Goal: Information Seeking & Learning: Learn about a topic

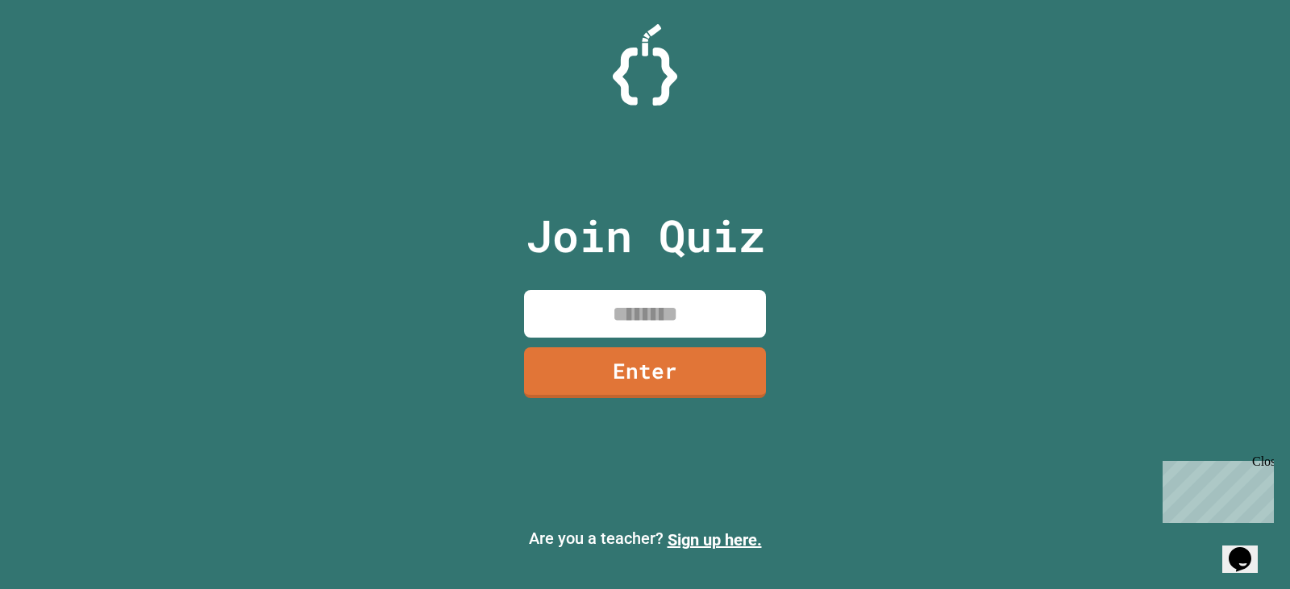
click at [743, 298] on input at bounding box center [645, 314] width 242 height 48
type input "********"
click at [647, 377] on link "Enter" at bounding box center [645, 371] width 244 height 53
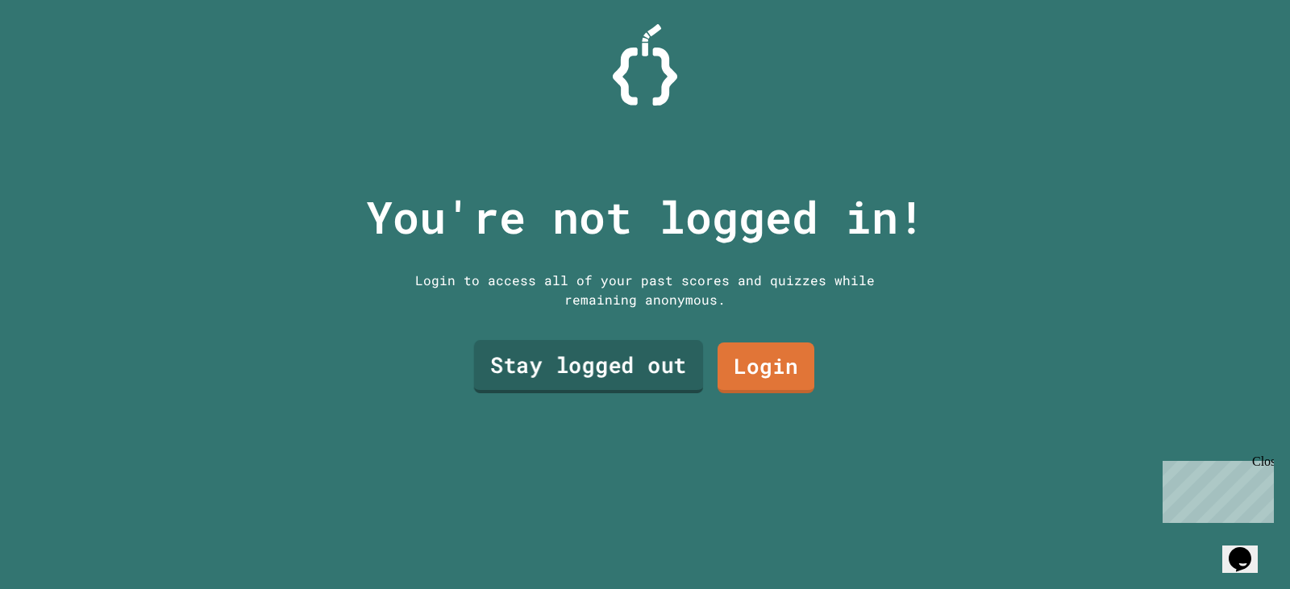
click at [517, 353] on link "Stay logged out" at bounding box center [589, 366] width 230 height 53
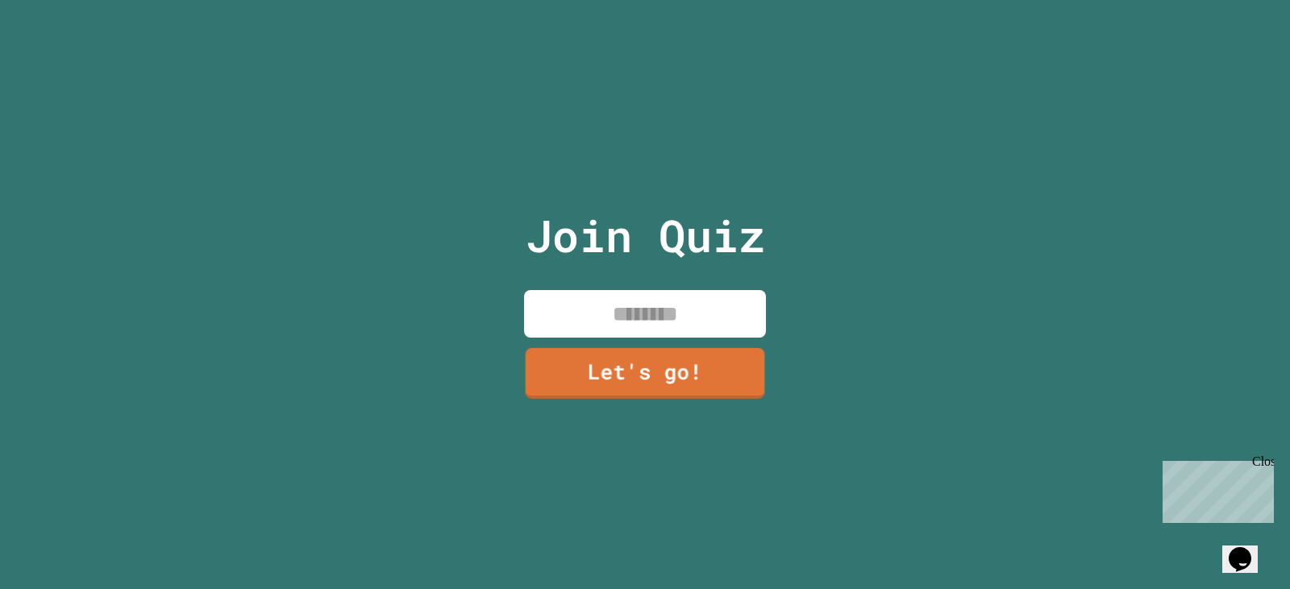
click at [677, 322] on input at bounding box center [645, 314] width 242 height 48
click at [673, 309] on input "********" at bounding box center [645, 314] width 242 height 48
type input "*********"
click at [1035, 496] on div "Join Quiz ********* Let's go!" at bounding box center [645, 294] width 1290 height 589
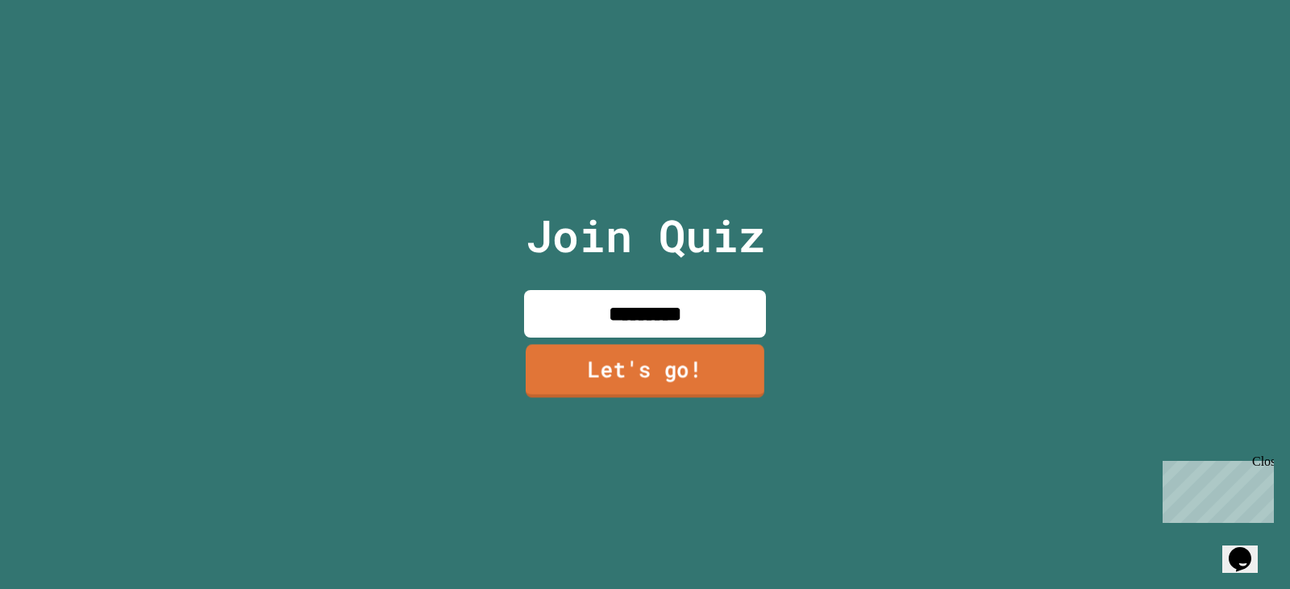
click at [743, 378] on link "Let's go!" at bounding box center [645, 370] width 239 height 53
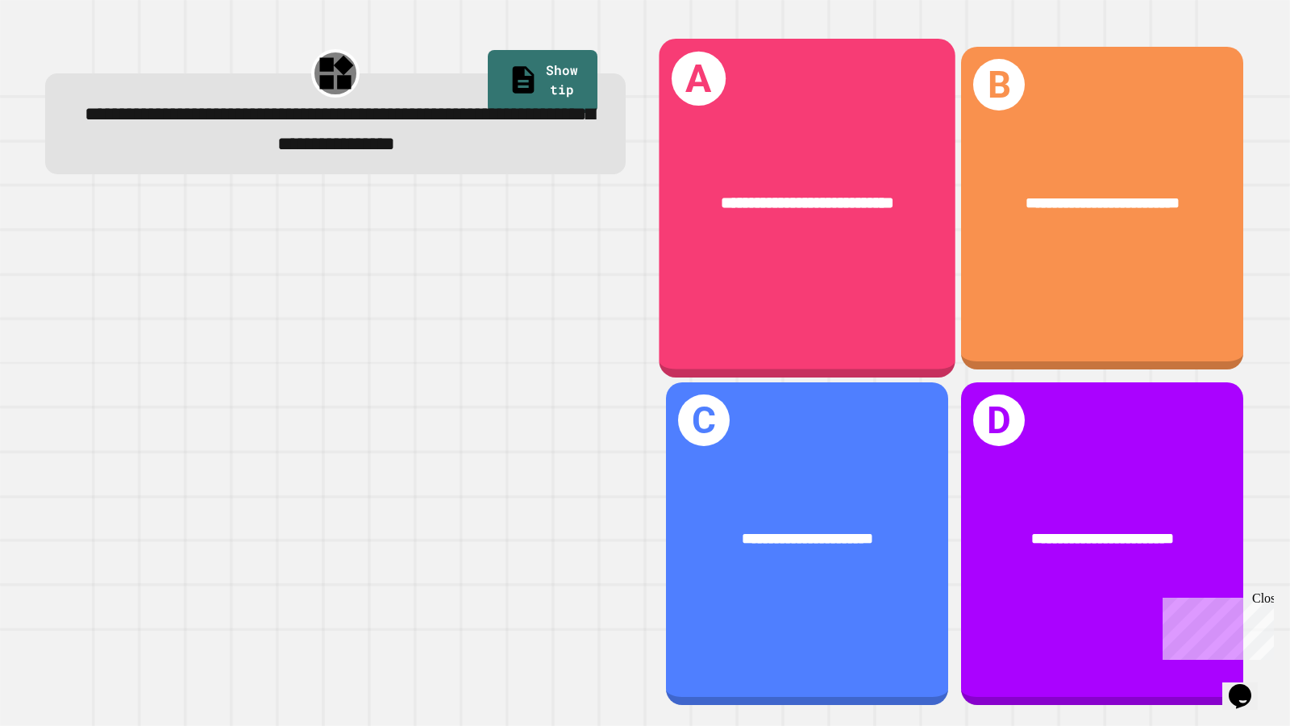
click at [885, 265] on div "**********" at bounding box center [807, 208] width 297 height 339
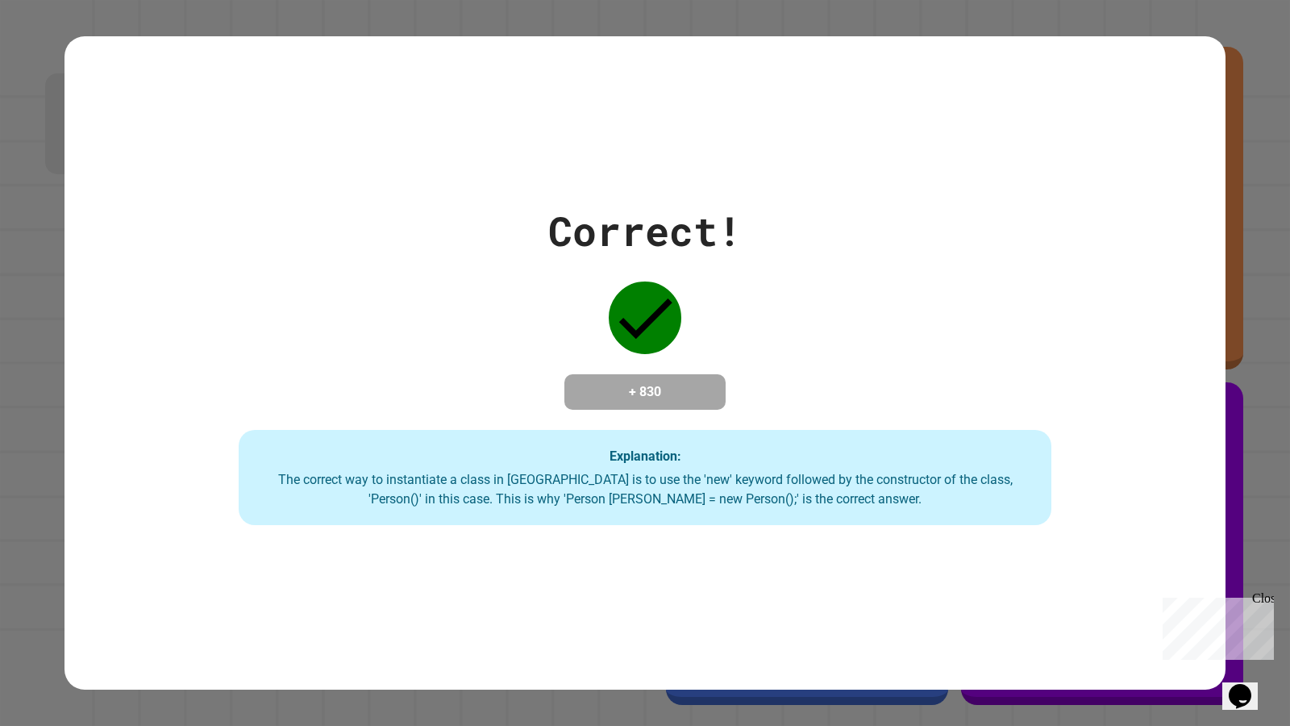
drag, startPoint x: 4, startPoint y: 635, endPoint x: 10, endPoint y: 677, distance: 42.4
click at [10, 589] on div "Correct! + 830 Explanation: The correct way to instantiate a class in [GEOGRAPH…" at bounding box center [645, 363] width 1290 height 726
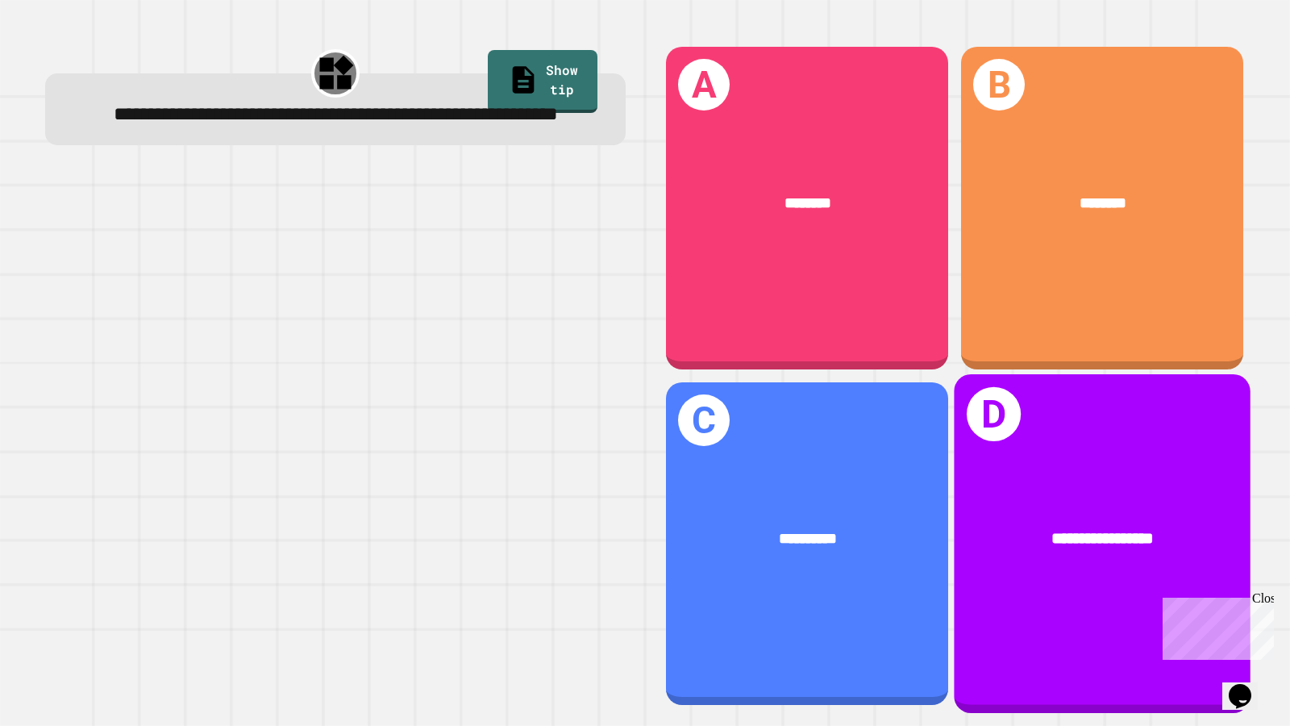
click at [980, 556] on div "**********" at bounding box center [1102, 539] width 297 height 90
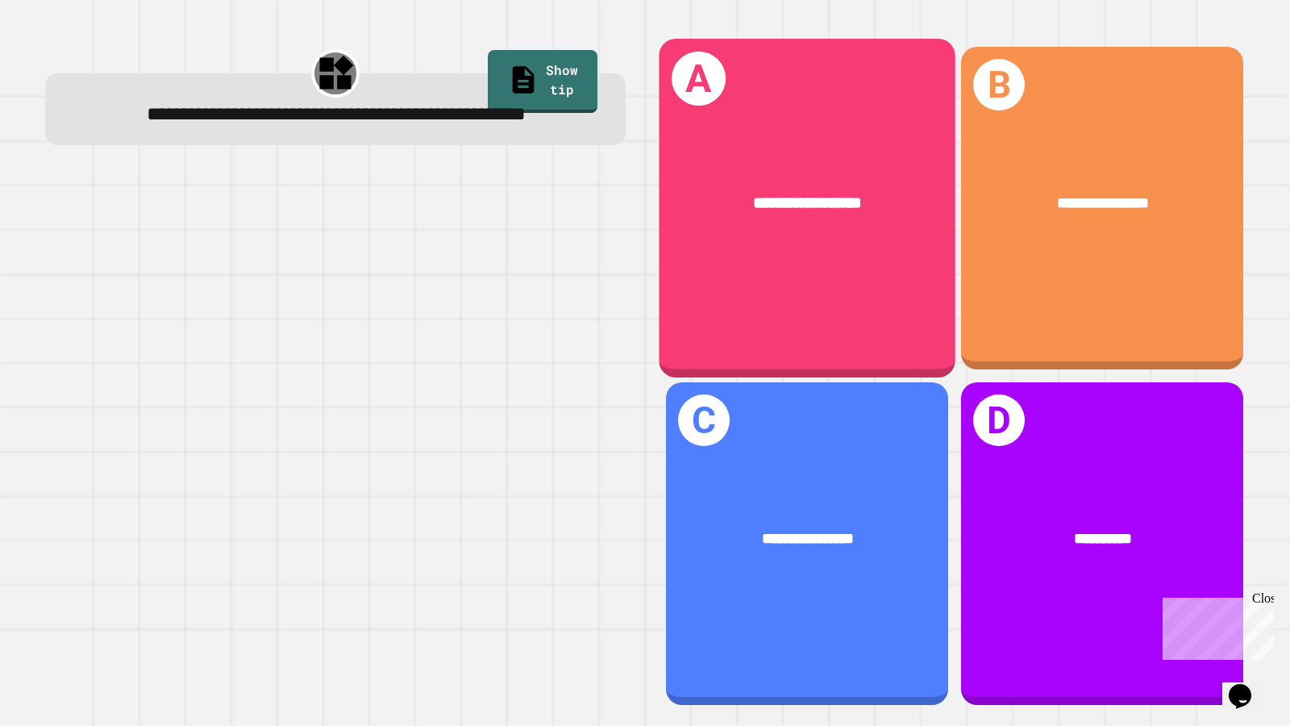
click at [887, 311] on div "**********" at bounding box center [807, 208] width 297 height 339
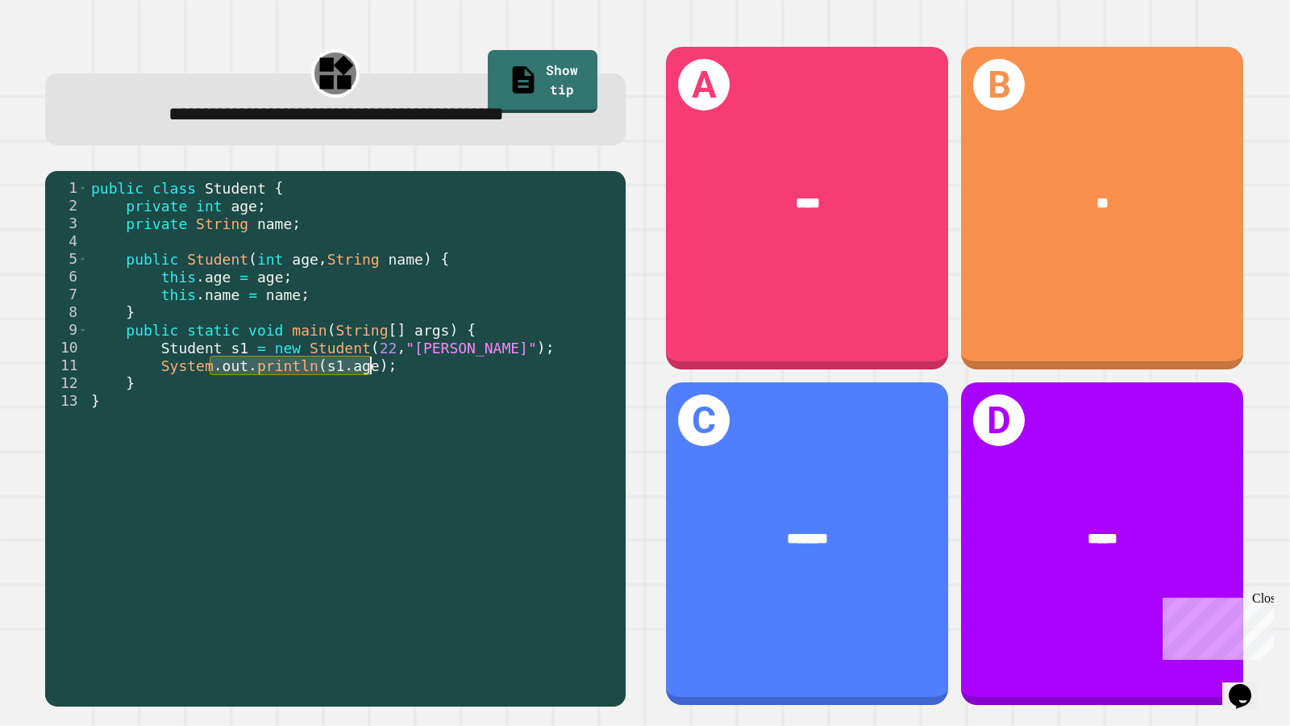
drag, startPoint x: 208, startPoint y: 408, endPoint x: 389, endPoint y: 401, distance: 180.8
click at [389, 401] on div "public class Student { private int age ; private String name ; public Student (…" at bounding box center [353, 418] width 530 height 479
click at [420, 409] on div "public class Student { private int age ; private String name ; public Student (…" at bounding box center [353, 401] width 530 height 444
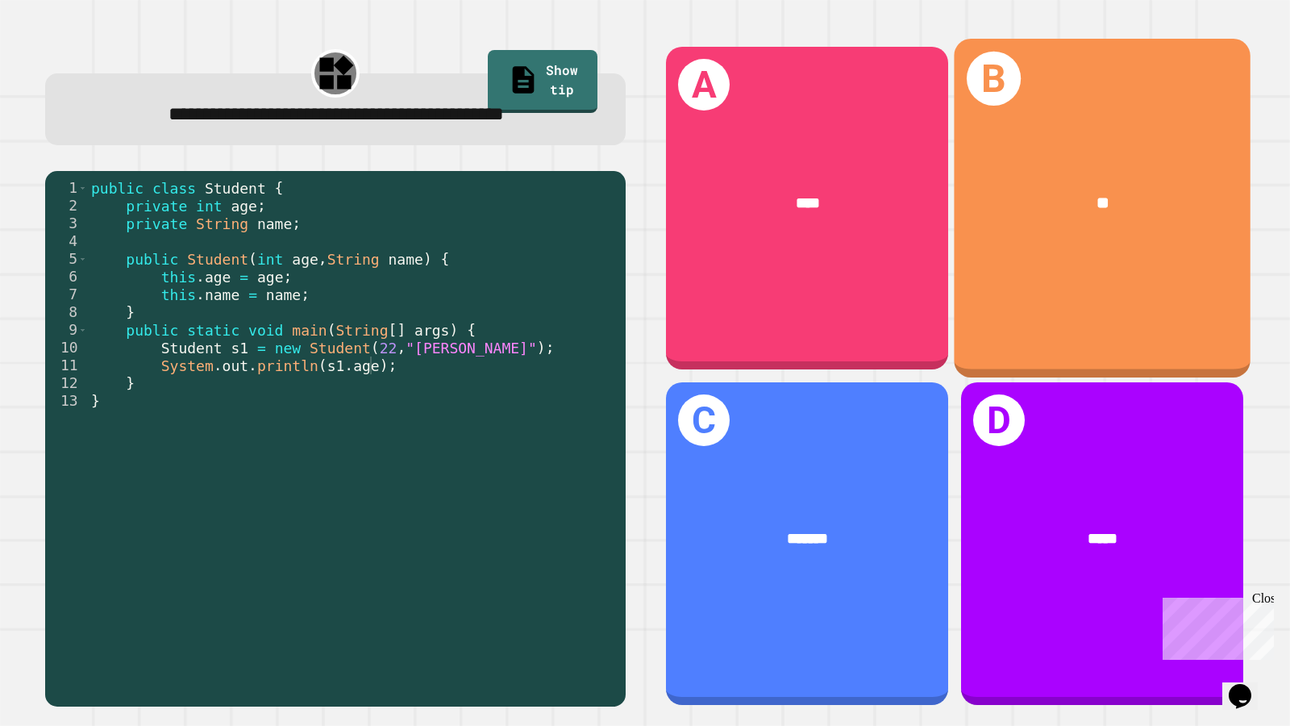
click at [956, 290] on div "B **" at bounding box center [1102, 208] width 297 height 339
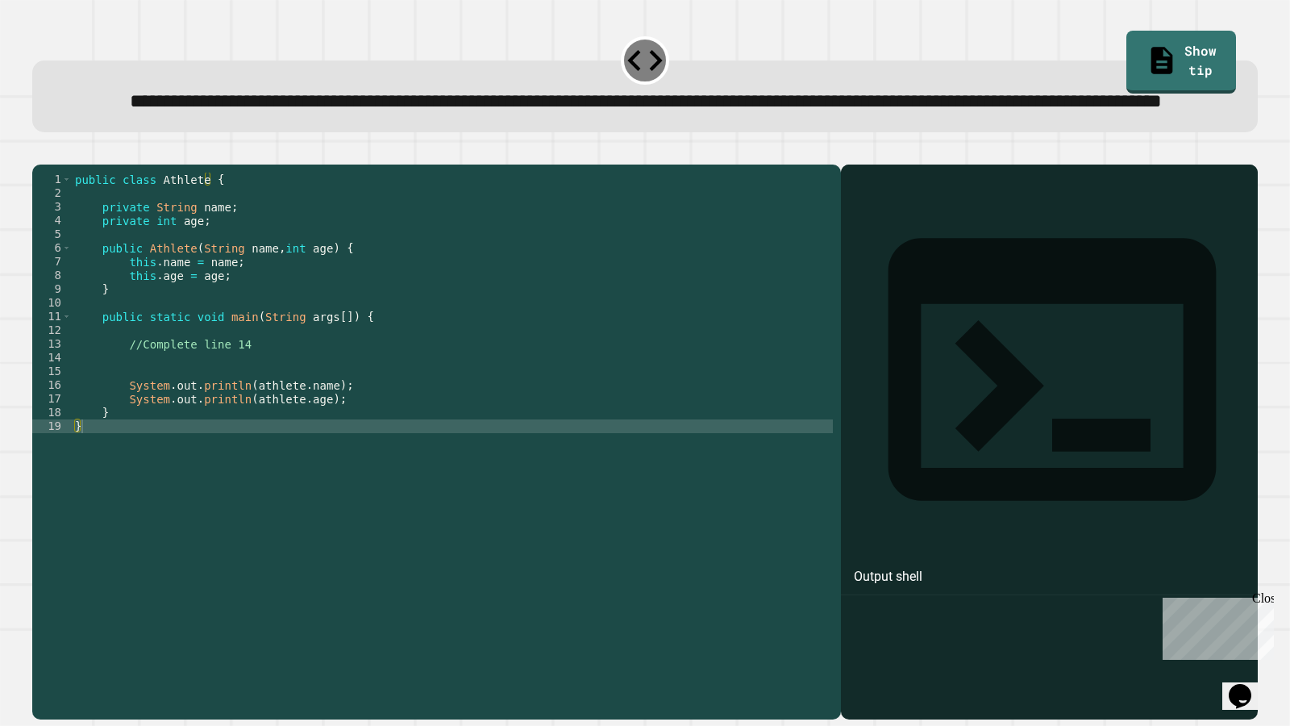
click at [185, 103] on span "**********" at bounding box center [646, 101] width 1032 height 19
drag, startPoint x: 185, startPoint y: 103, endPoint x: 379, endPoint y: 92, distance: 193.9
click at [379, 92] on span "**********" at bounding box center [646, 101] width 1032 height 19
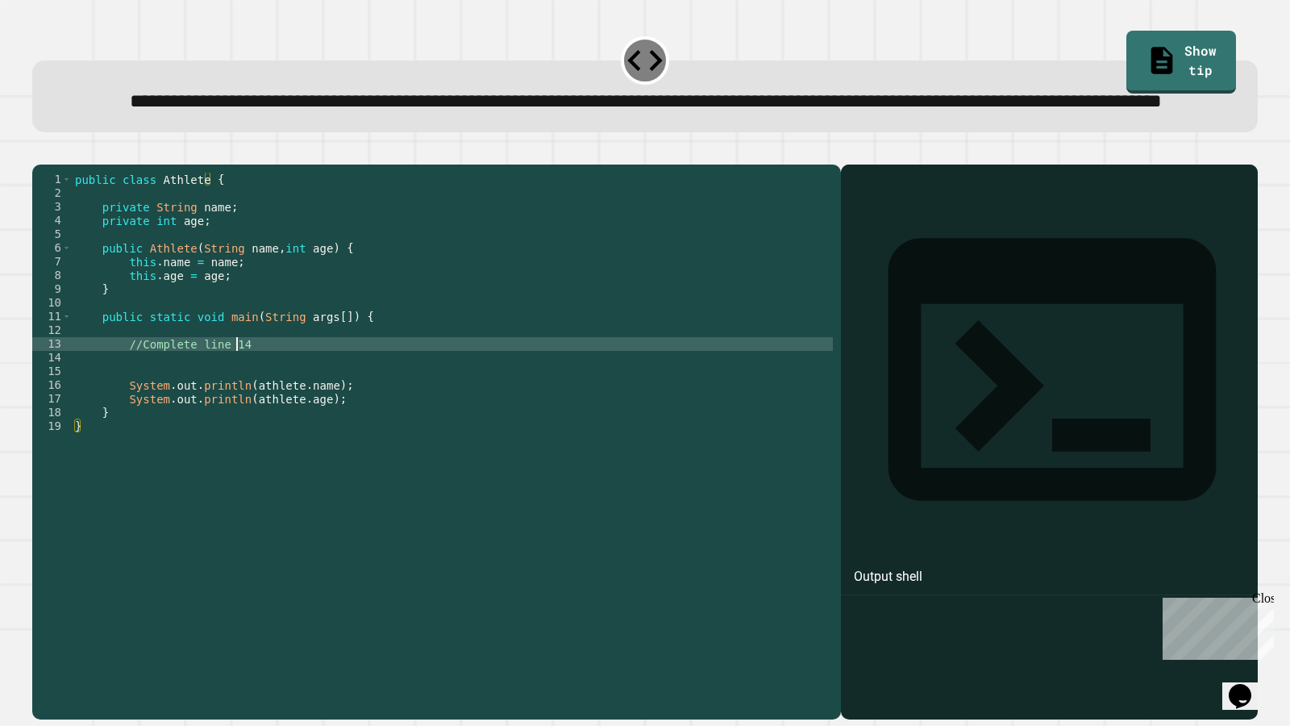
click at [274, 395] on div "public class Athlete { private String name ; private int age ; public Athlete (…" at bounding box center [452, 406] width 761 height 466
type textarea "**********"
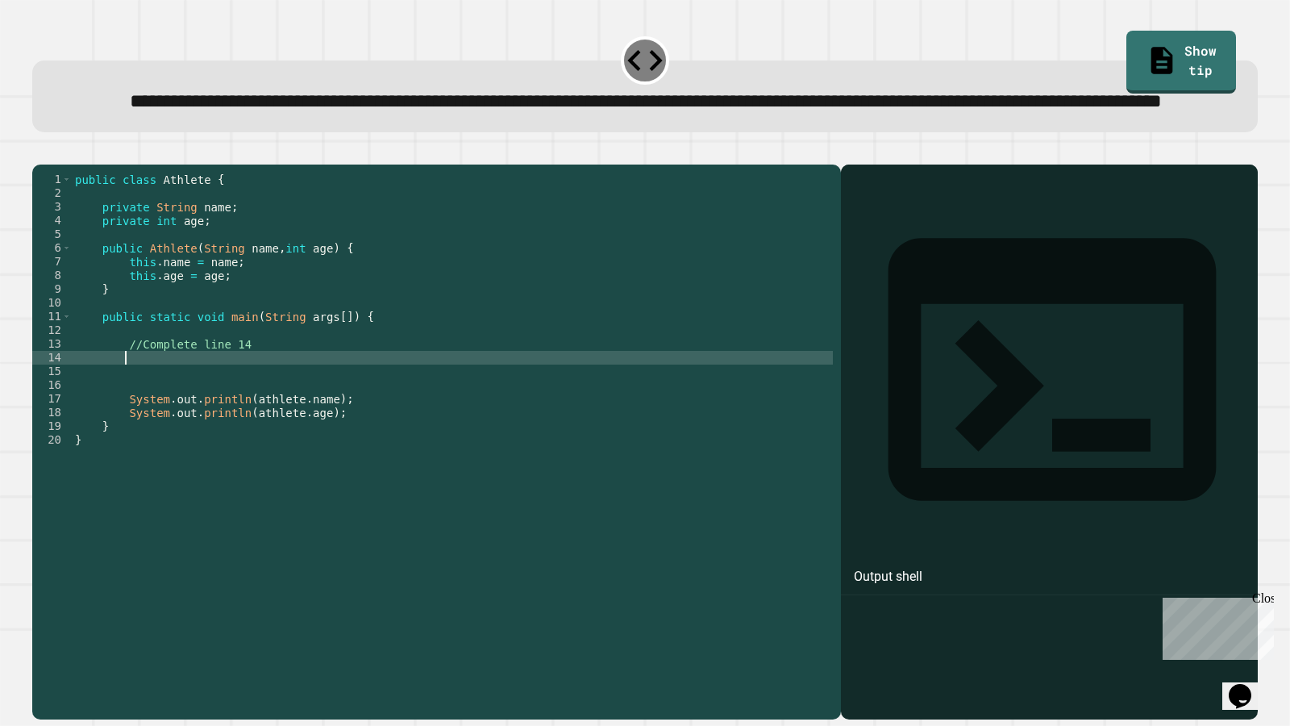
type textarea "*"
click at [1172, 53] on link "Show tip" at bounding box center [1181, 59] width 103 height 65
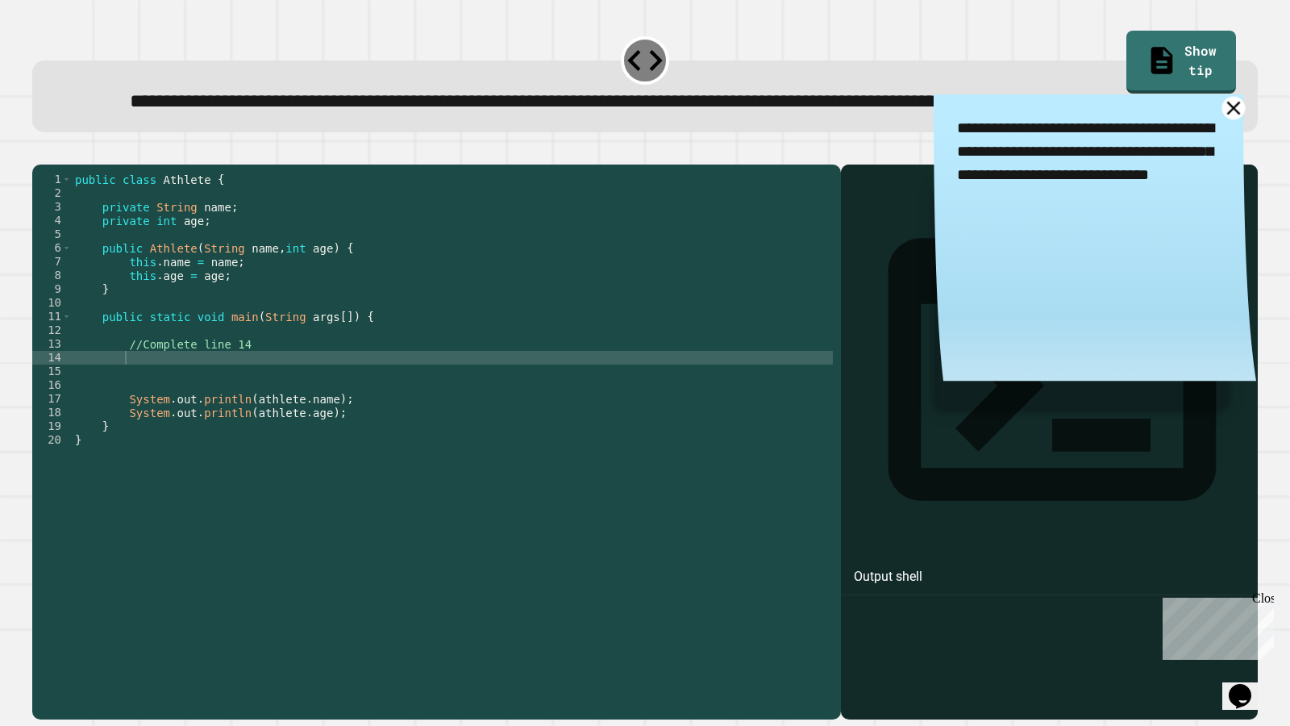
click at [1222, 119] on icon at bounding box center [1233, 107] width 23 height 23
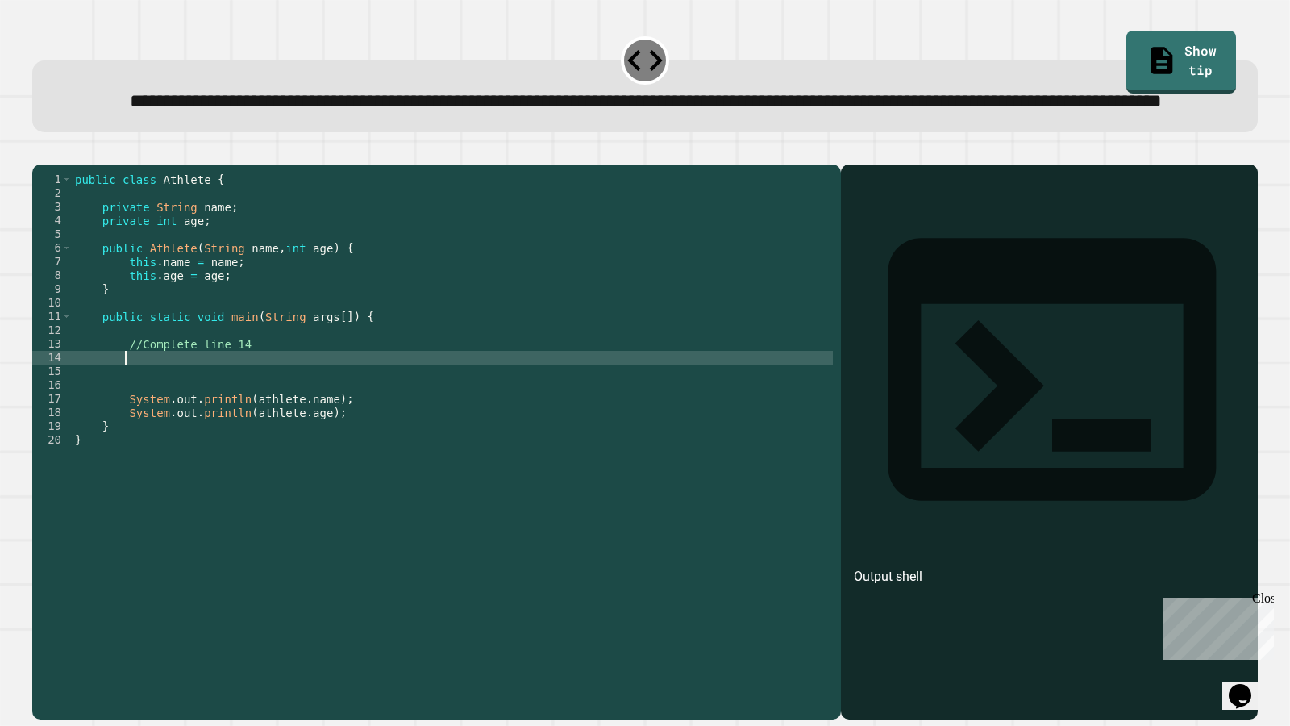
click at [190, 415] on div "public class Athlete { private String name ; private int age ; public Athlete (…" at bounding box center [452, 406] width 761 height 466
click at [40, 151] on icon "button" at bounding box center [40, 151] width 0 height 0
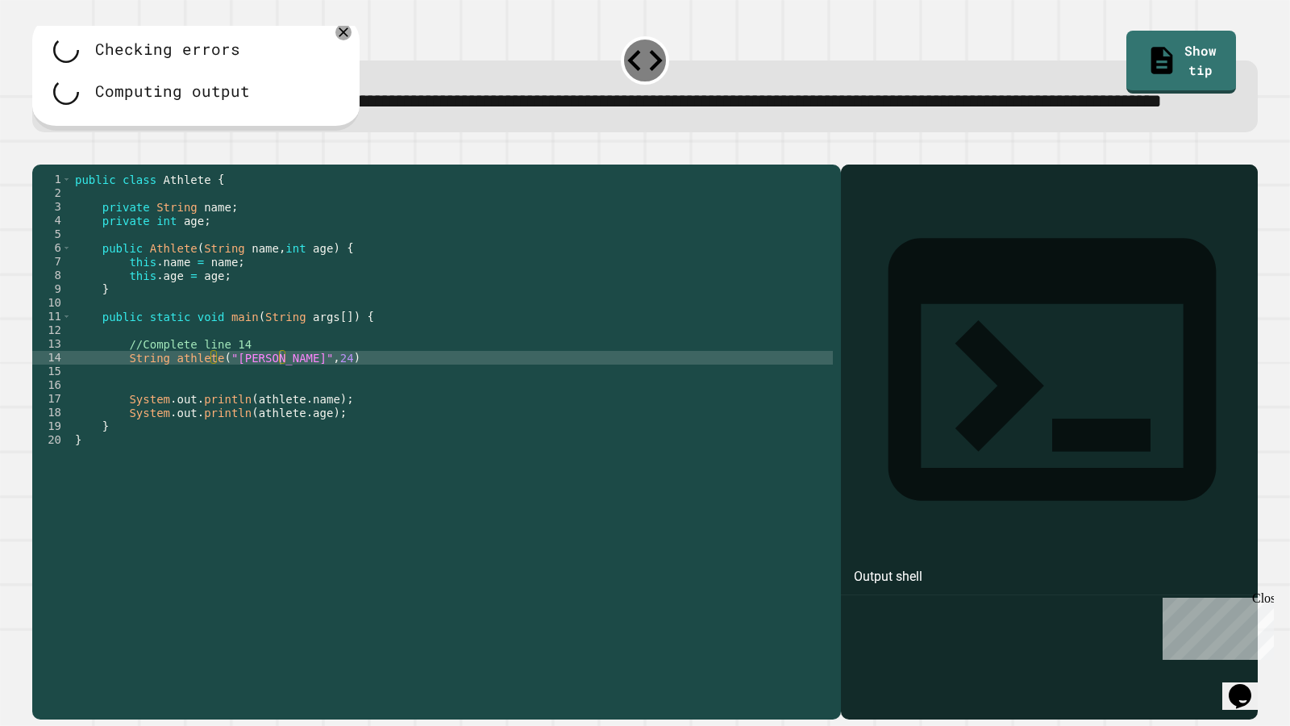
click at [332, 414] on div "public class Athlete { private String name ; private int age ; public Athlete (…" at bounding box center [452, 406] width 761 height 466
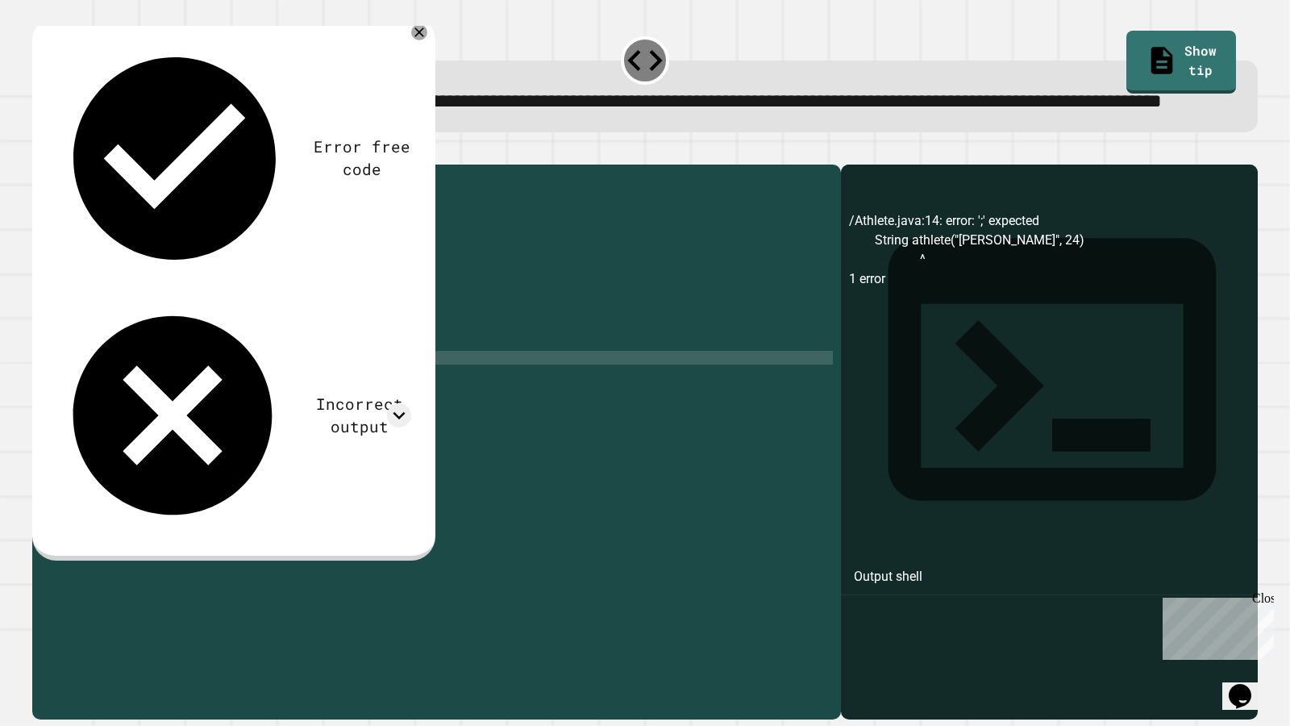
scroll to position [0, 15]
click at [40, 151] on button "button" at bounding box center [40, 151] width 0 height 0
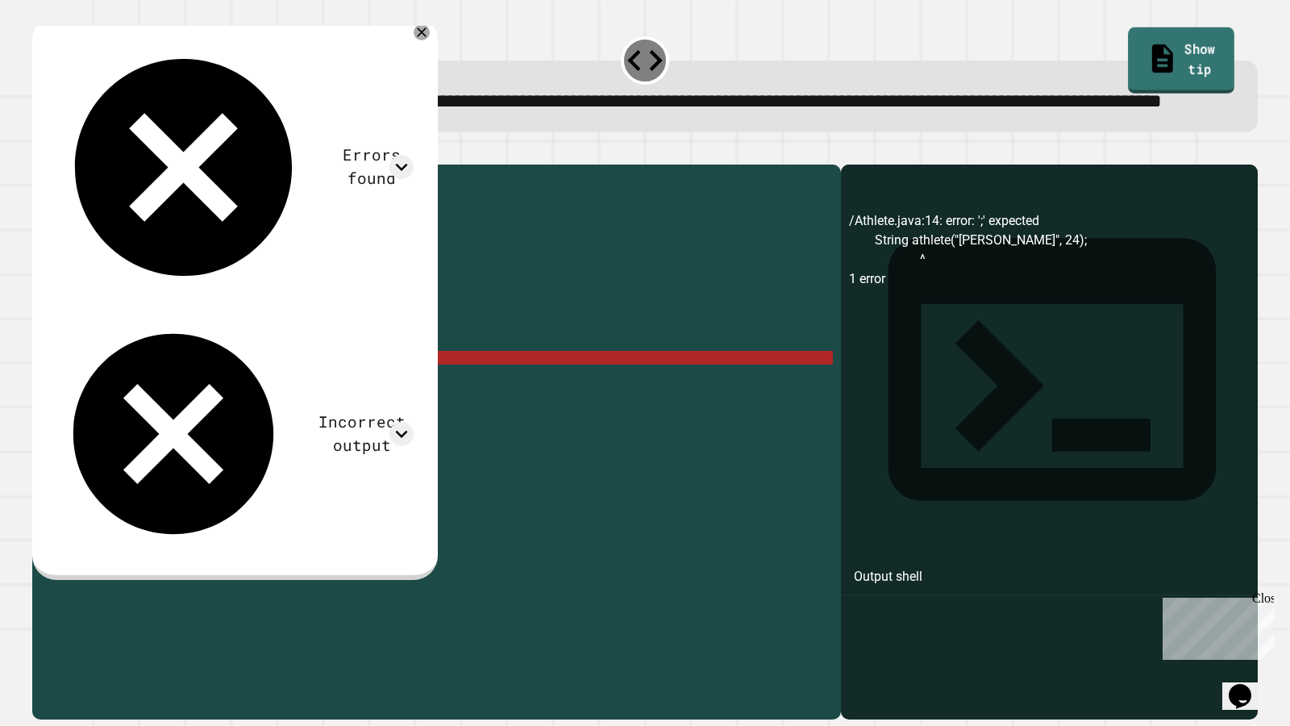
click at [1194, 56] on link "Show tip" at bounding box center [1181, 59] width 106 height 65
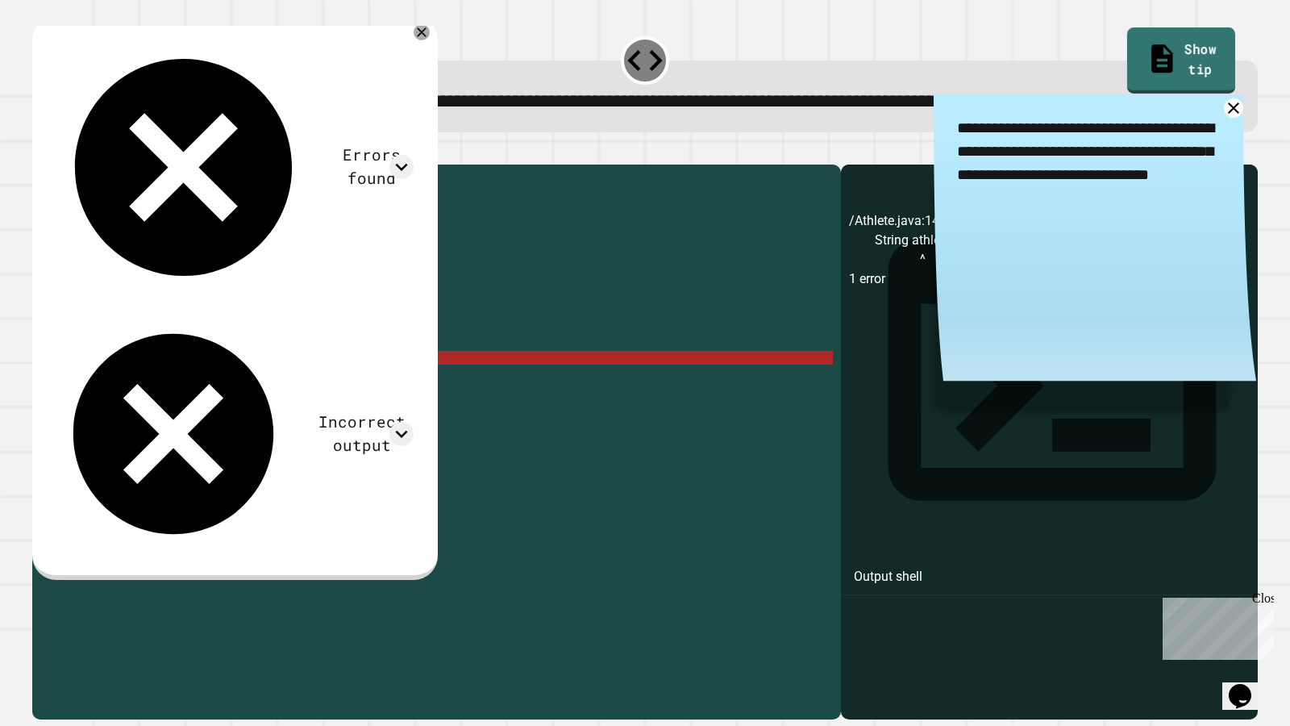
click at [1194, 56] on link "Show tip" at bounding box center [1181, 59] width 108 height 65
click at [412, 42] on div at bounding box center [421, 32] width 19 height 19
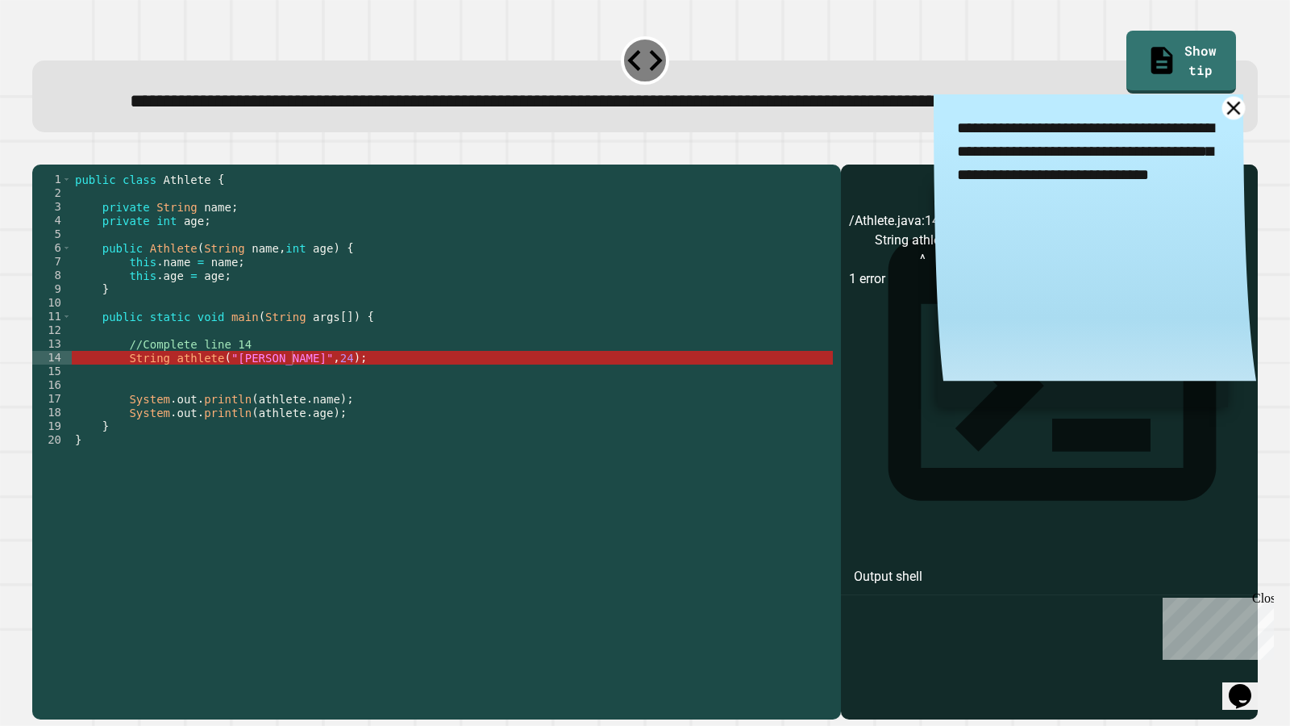
click at [1222, 119] on icon at bounding box center [1233, 107] width 23 height 23
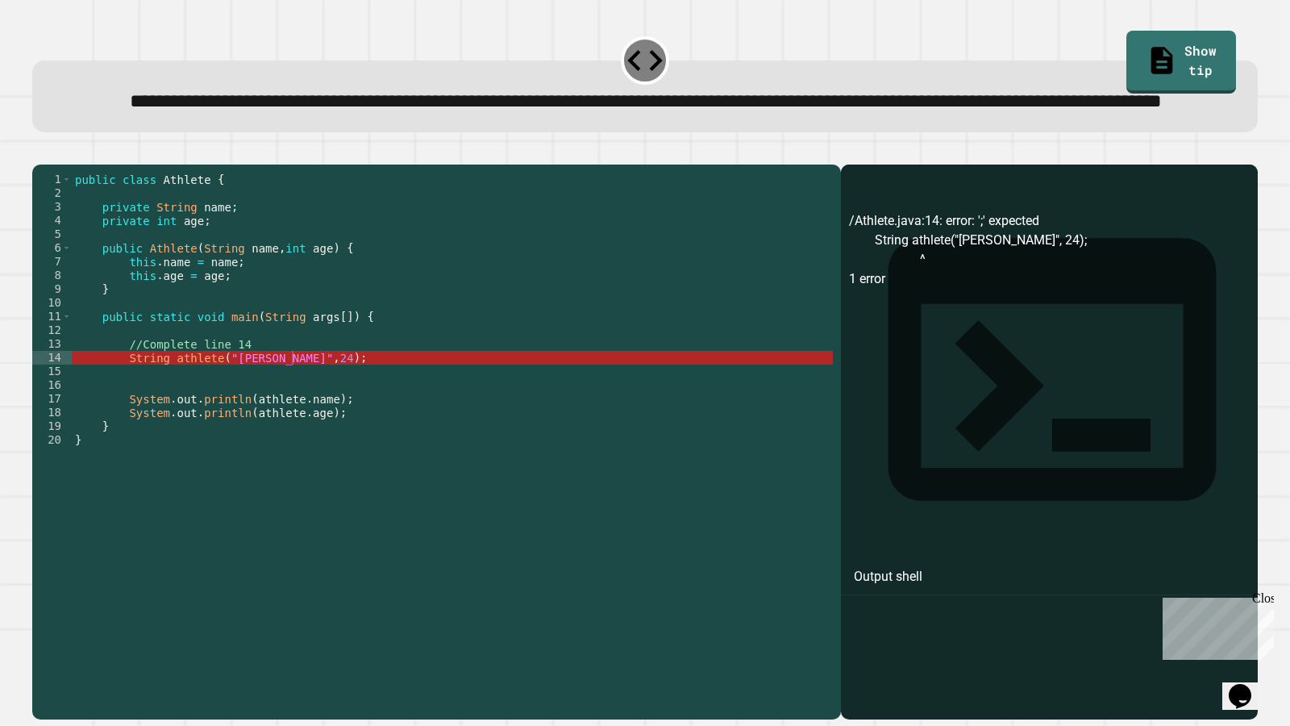
scroll to position [0, 10]
click at [264, 401] on div "public class Athlete { private String name ; private int age ; public Athlete (…" at bounding box center [452, 406] width 761 height 466
click at [171, 417] on div "public class Athlete { private String name ; private int age ; public Athlete (…" at bounding box center [452, 406] width 761 height 466
click at [156, 417] on div "public class Athlete { private String name ; private int age ; public Athlete (…" at bounding box center [452, 406] width 761 height 466
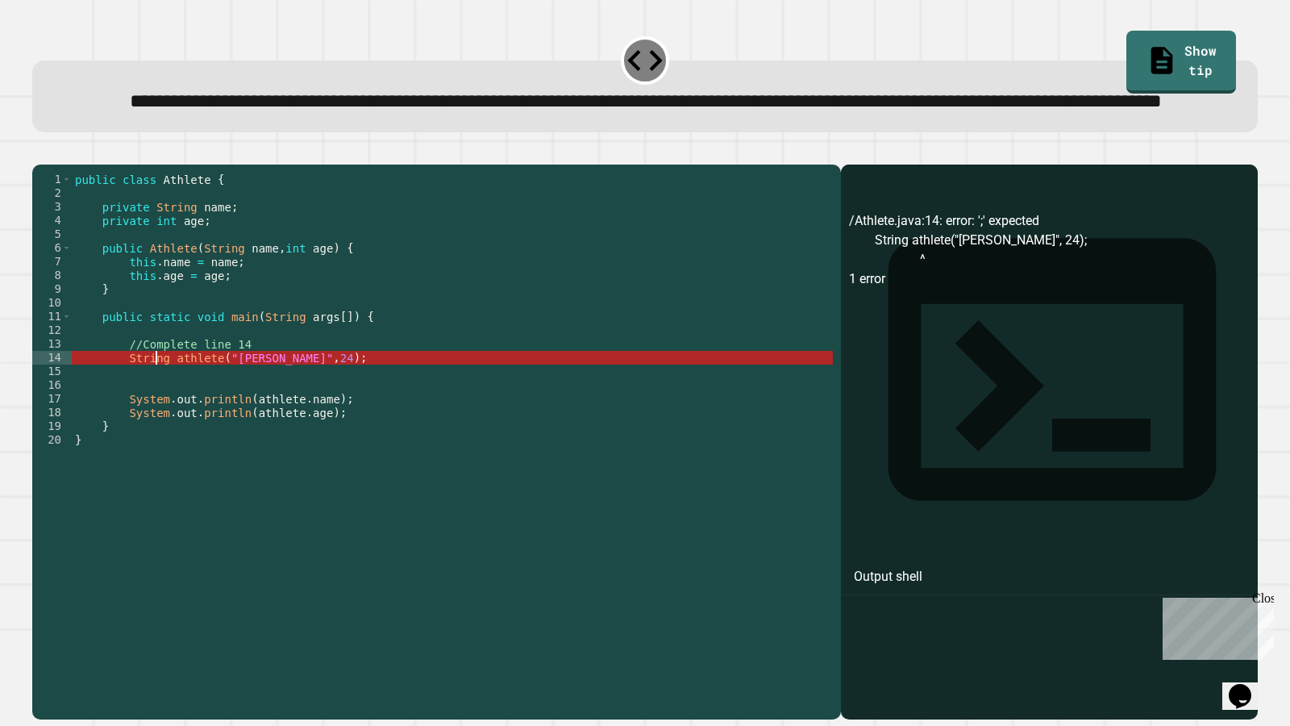
click at [156, 417] on div "public class Athlete { private String name ; private int age ; public Athlete (…" at bounding box center [452, 406] width 761 height 466
click at [172, 417] on div "public class Athlete { private String name ; private int age ; public Athlete (…" at bounding box center [452, 406] width 761 height 466
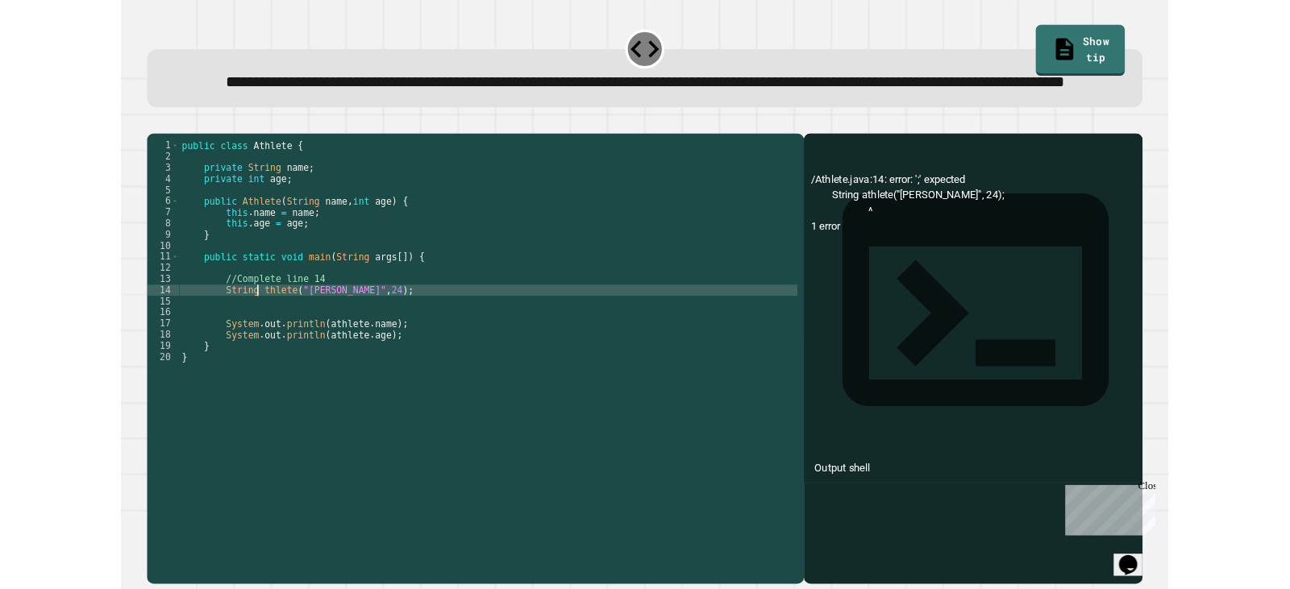
scroll to position [0, 7]
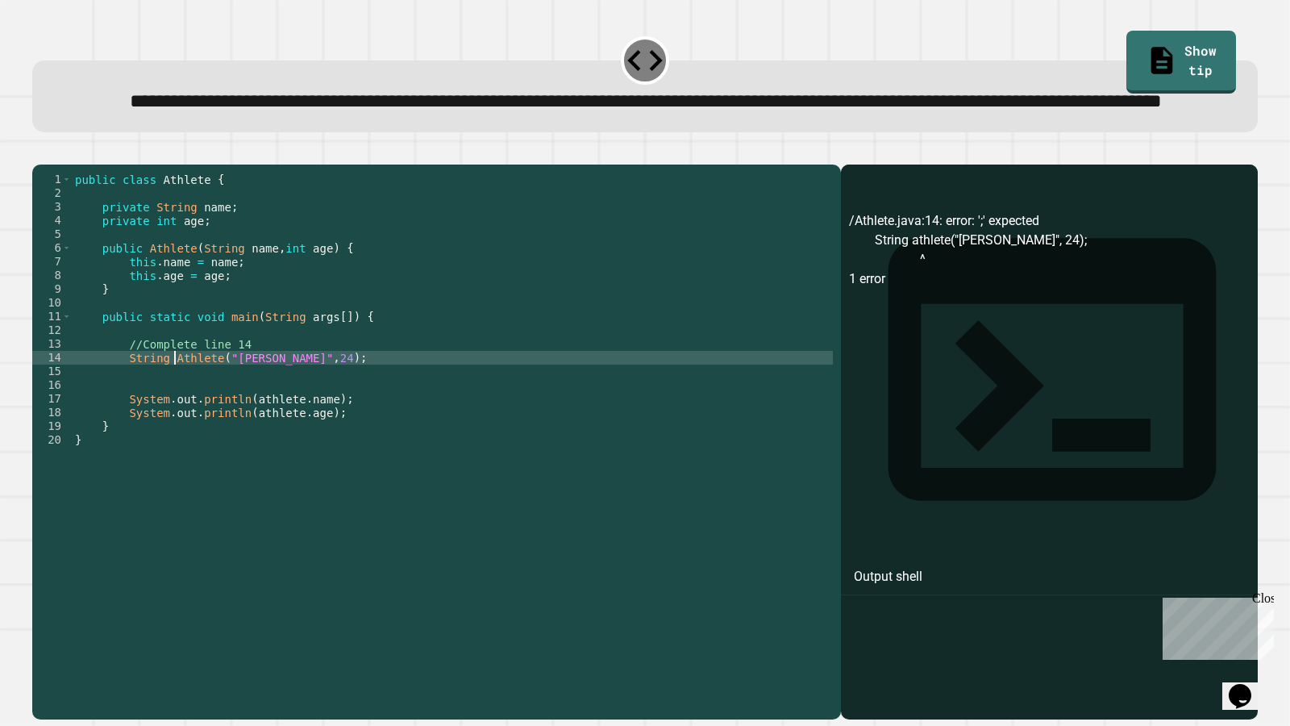
click at [40, 151] on icon "button" at bounding box center [40, 151] width 0 height 0
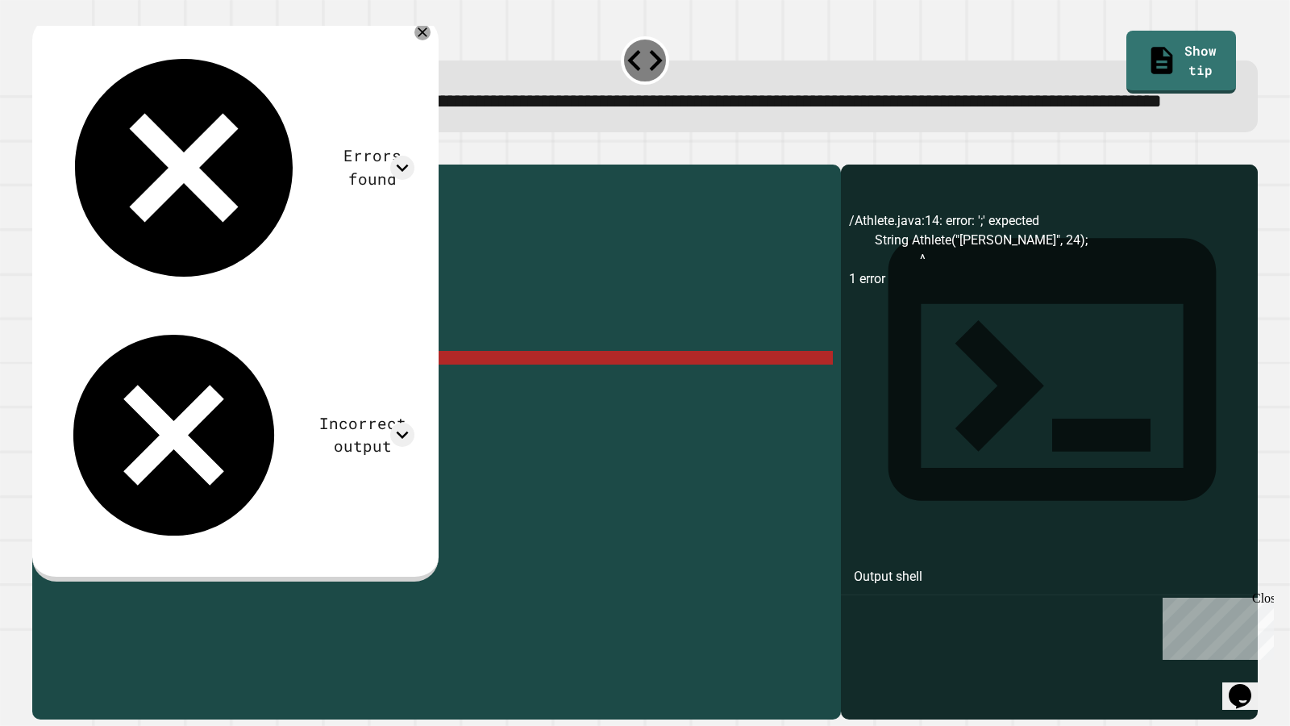
click at [140, 415] on div "public class Athlete { private String name ; private int age ; public Athlete (…" at bounding box center [452, 406] width 761 height 466
type textarea "**********"
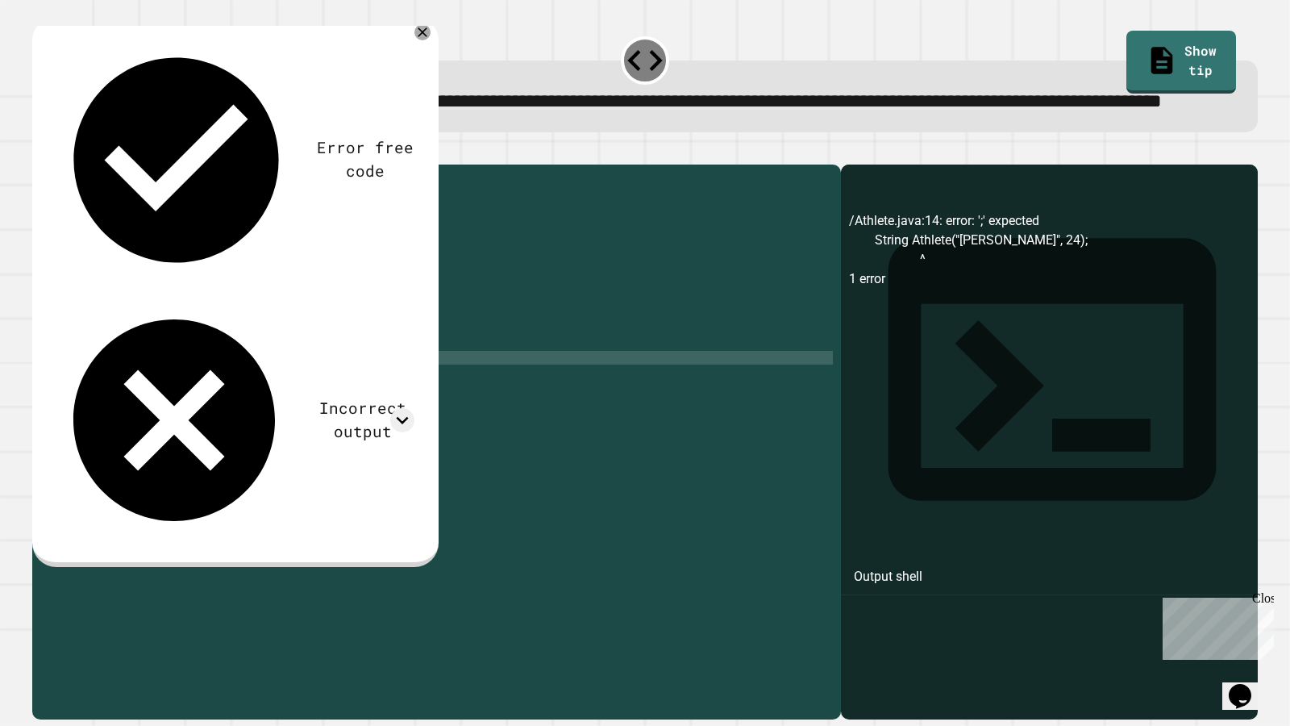
click at [40, 151] on icon "button" at bounding box center [40, 151] width 0 height 0
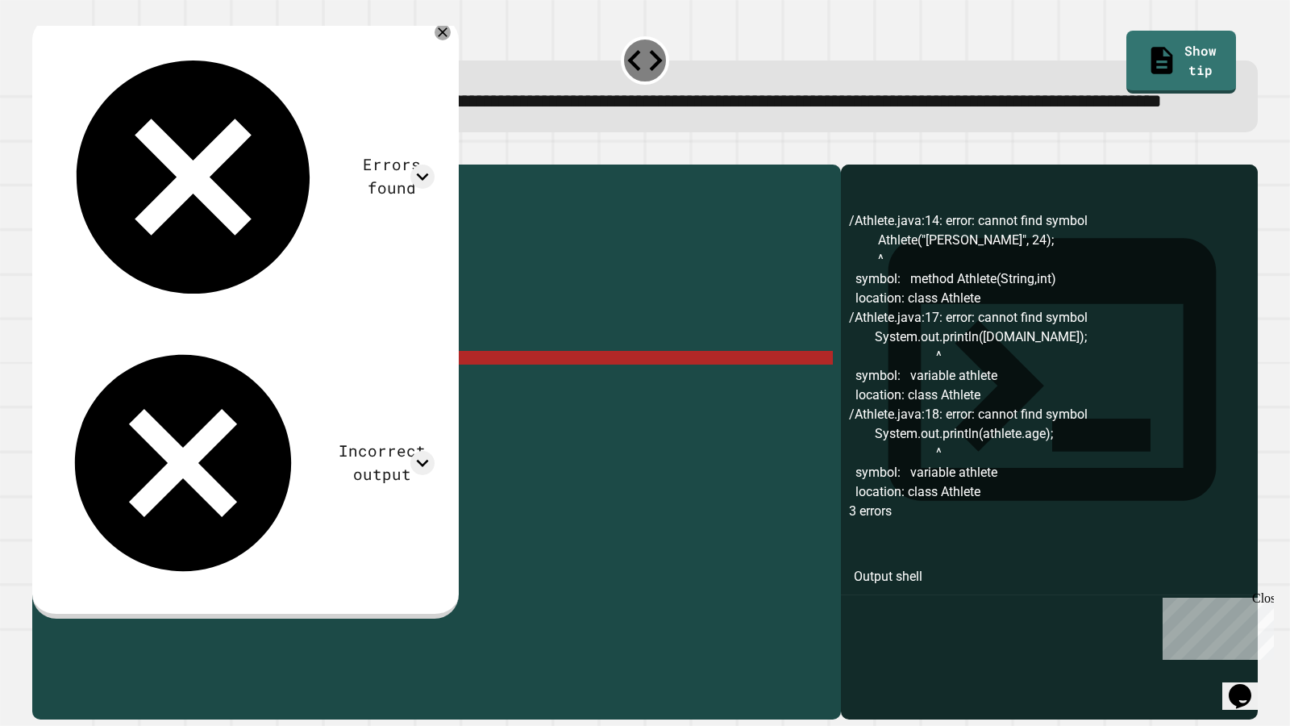
click at [175, 409] on div "public class Athlete { private String name ; private int age ; public Athlete (…" at bounding box center [452, 406] width 761 height 466
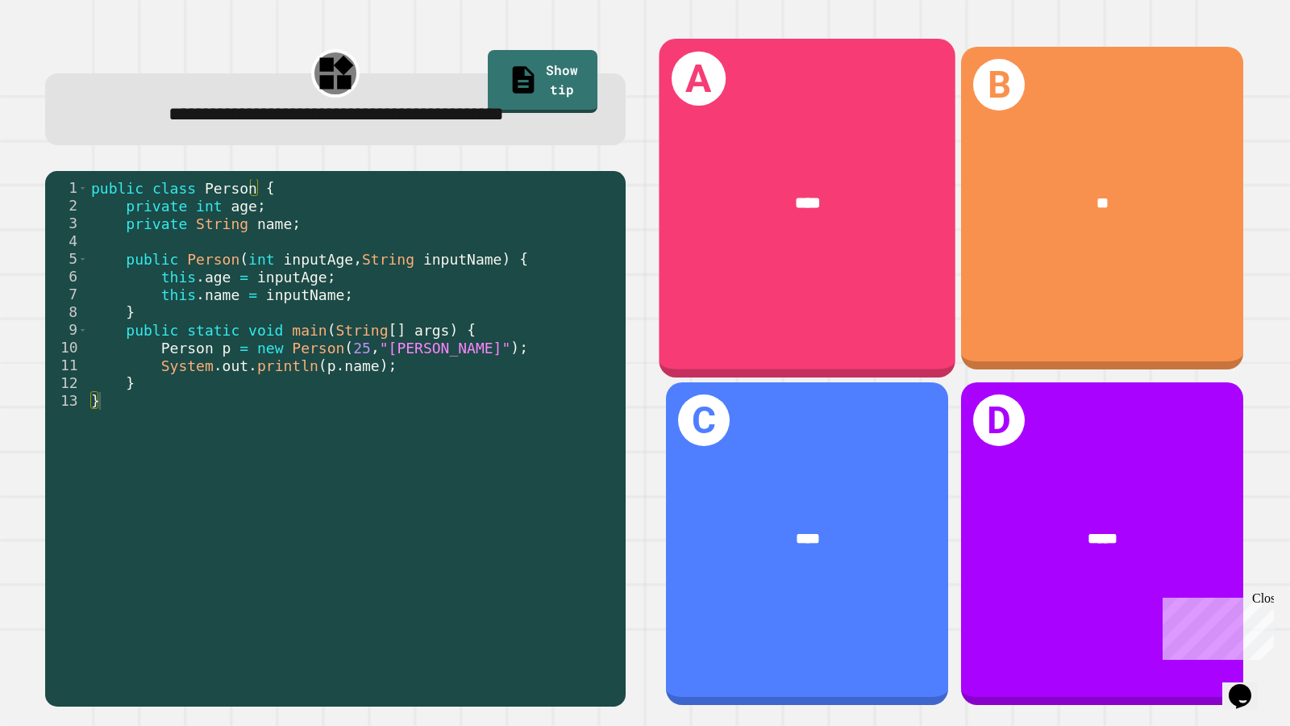
click at [756, 301] on div "A ****" at bounding box center [807, 208] width 297 height 339
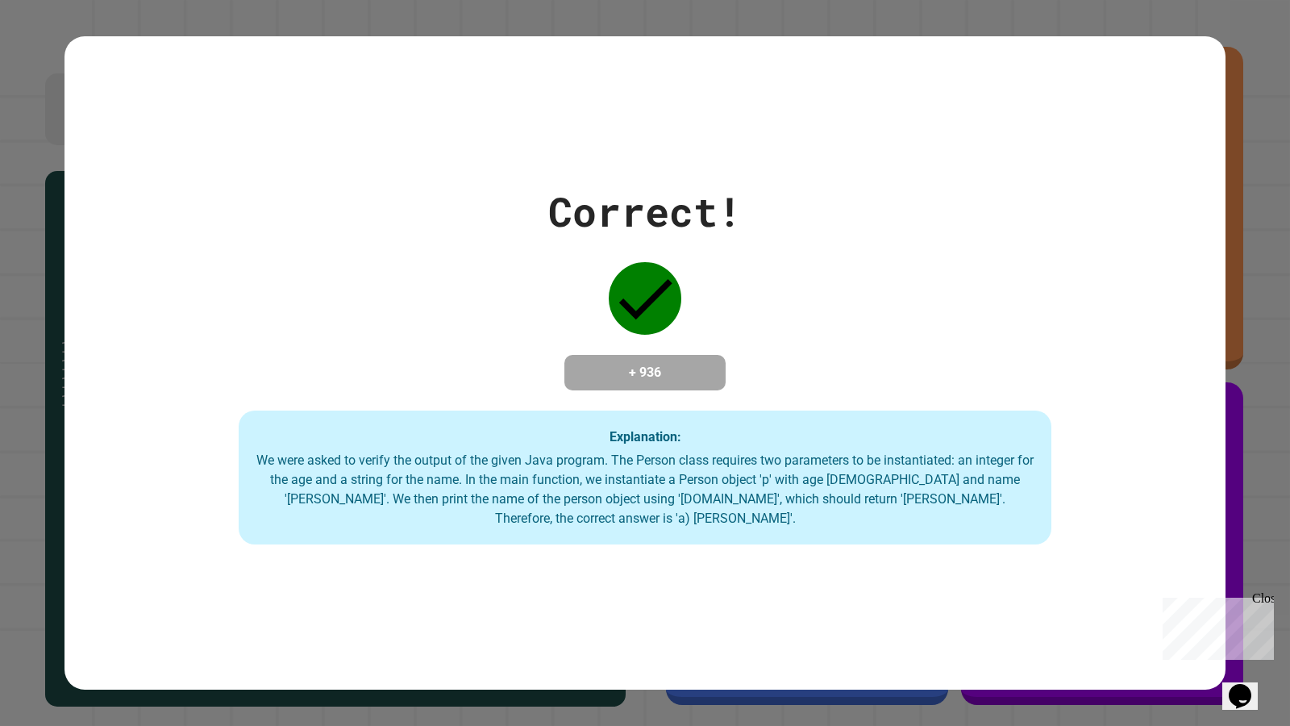
click at [758, 299] on div "Correct! + 936 Explanation: We were asked to verify the output of the given Jav…" at bounding box center [645, 362] width 1161 height 363
drag, startPoint x: 781, startPoint y: 307, endPoint x: 772, endPoint y: 305, distance: 10.0
click at [772, 305] on div "Correct! + 936 Explanation: We were asked to verify the output of the given Jav…" at bounding box center [645, 362] width 1161 height 363
click at [749, 297] on div "Correct! + 936 Explanation: We were asked to verify the output of the given Jav…" at bounding box center [645, 362] width 1161 height 363
click at [734, 312] on div "Correct! + 936 Explanation: We were asked to verify the output of the given Jav…" at bounding box center [645, 362] width 1161 height 363
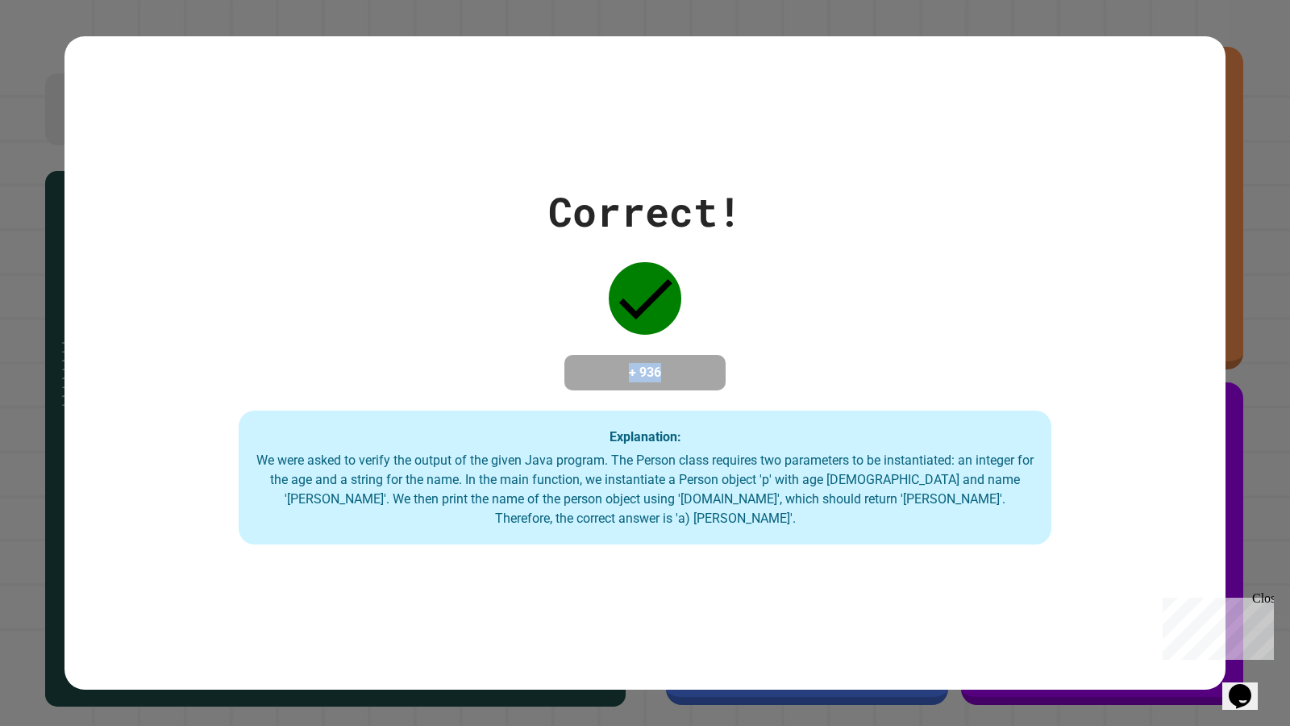
click at [781, 302] on div "Correct! + 936 Explanation: We were asked to verify the output of the given Jav…" at bounding box center [645, 362] width 1161 height 363
drag, startPoint x: 781, startPoint y: 301, endPoint x: 764, endPoint y: 285, distance: 23.4
click at [780, 298] on div "Correct! + 936 Explanation: We were asked to verify the output of the given Jav…" at bounding box center [645, 362] width 1161 height 363
click at [764, 285] on div "Correct! + 936 Explanation: We were asked to verify the output of the given Jav…" at bounding box center [645, 362] width 1161 height 363
click at [762, 285] on div "Correct! + 936 Explanation: We were asked to verify the output of the given Jav…" at bounding box center [645, 362] width 1161 height 363
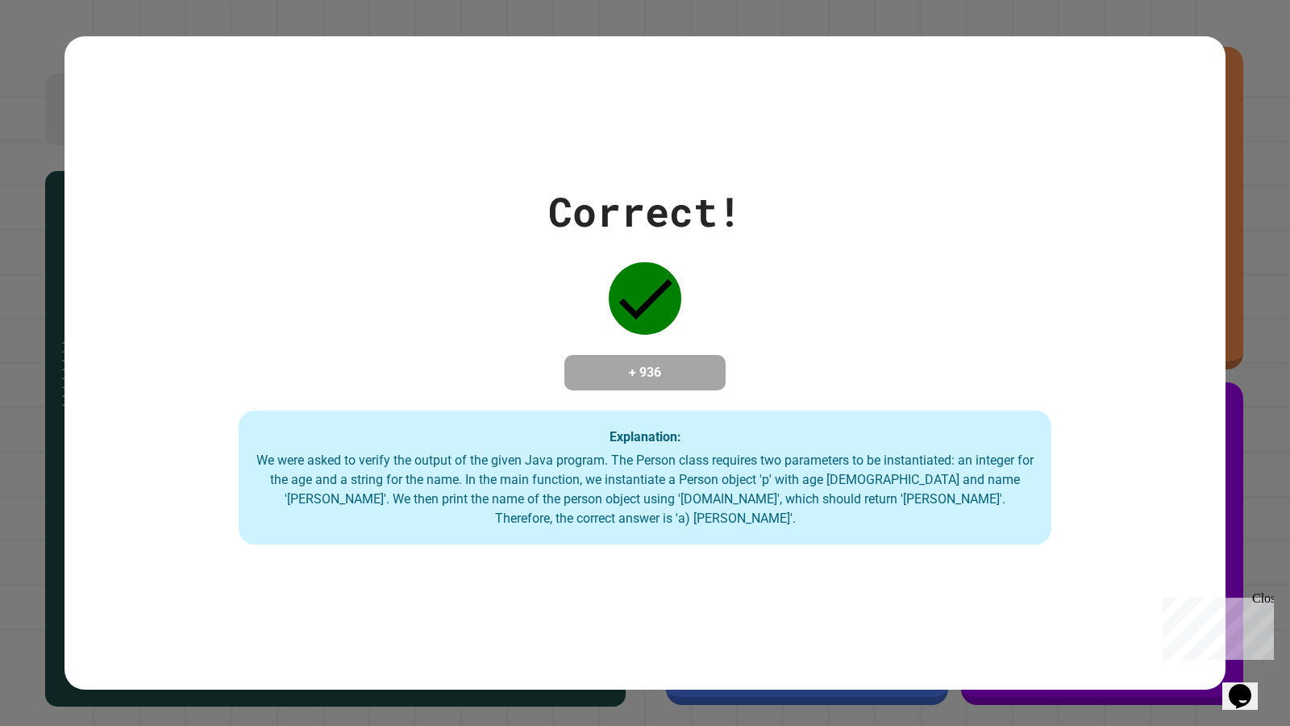
click at [739, 281] on div "Correct! + 936 Explanation: We were asked to verify the output of the given Jav…" at bounding box center [645, 362] width 1161 height 363
click at [661, 266] on div "Correct! + 936 Explanation: We were asked to verify the output of the given Jav…" at bounding box center [645, 362] width 1161 height 363
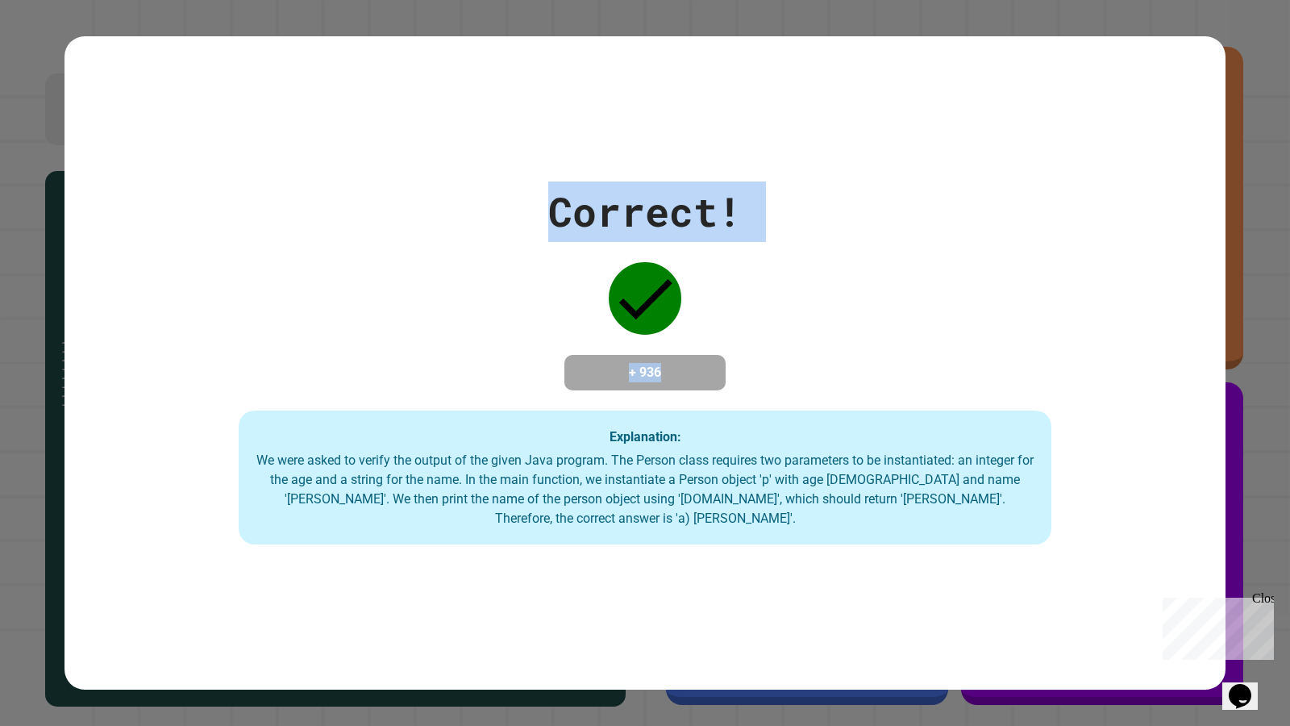
drag, startPoint x: 497, startPoint y: 360, endPoint x: 1122, endPoint y: 635, distance: 682.5
click at [1074, 589] on div "**********" at bounding box center [645, 363] width 1290 height 726
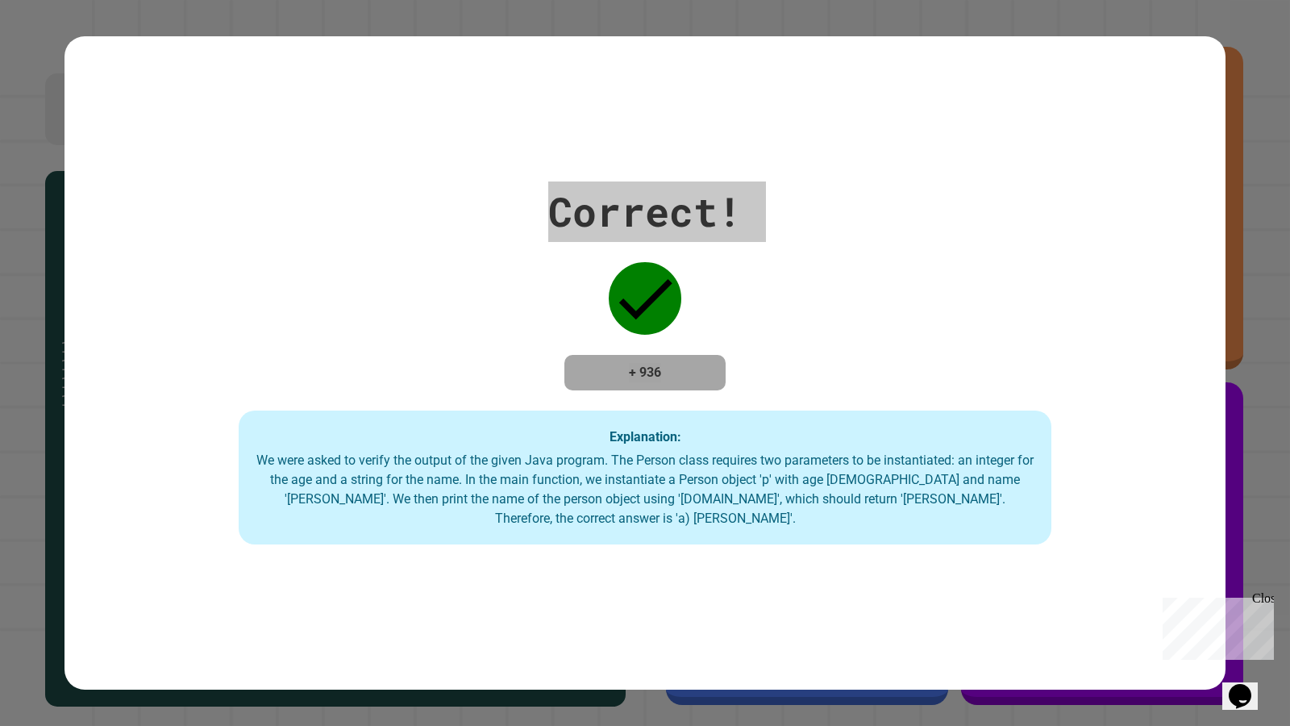
click at [1257, 589] on div "Close" at bounding box center [1262, 601] width 20 height 20
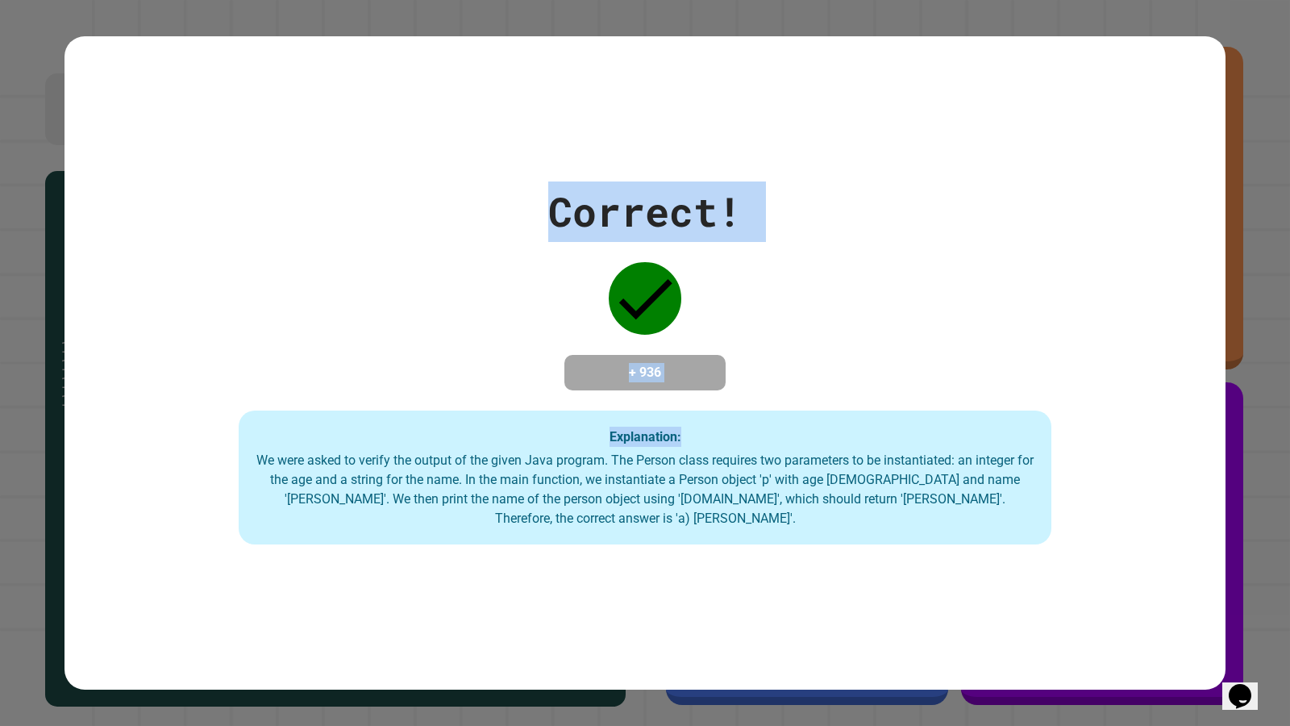
drag, startPoint x: 1108, startPoint y: 398, endPoint x: 506, endPoint y: 156, distance: 648.1
click at [506, 156] on div "Correct! + 936 Explanation: We were asked to verify the output of the given Jav…" at bounding box center [645, 362] width 1161 height 653
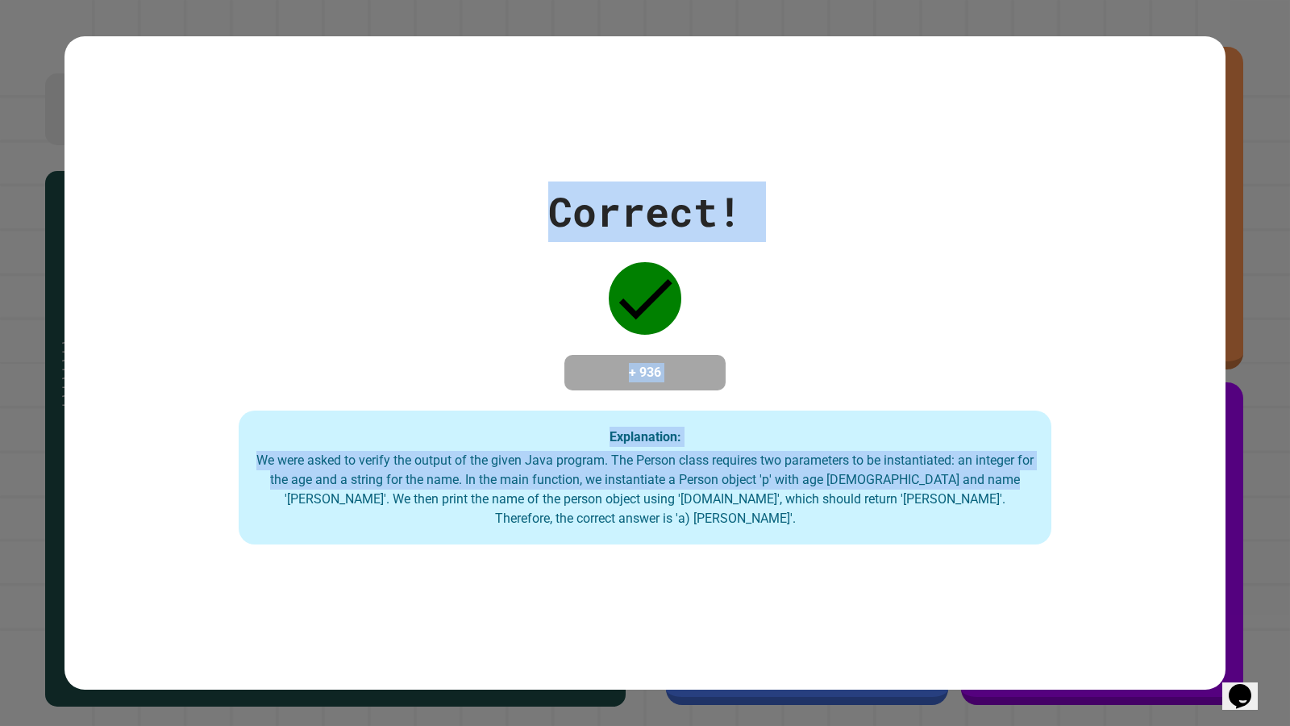
drag, startPoint x: 506, startPoint y: 156, endPoint x: 1075, endPoint y: 483, distance: 655.6
click at [1075, 483] on div "Correct! + 936 Explanation: We were asked to verify the output of the given Jav…" at bounding box center [645, 362] width 1161 height 653
drag, startPoint x: 1036, startPoint y: 463, endPoint x: 826, endPoint y: 381, distance: 226.0
drag, startPoint x: 826, startPoint y: 381, endPoint x: 805, endPoint y: 367, distance: 25.1
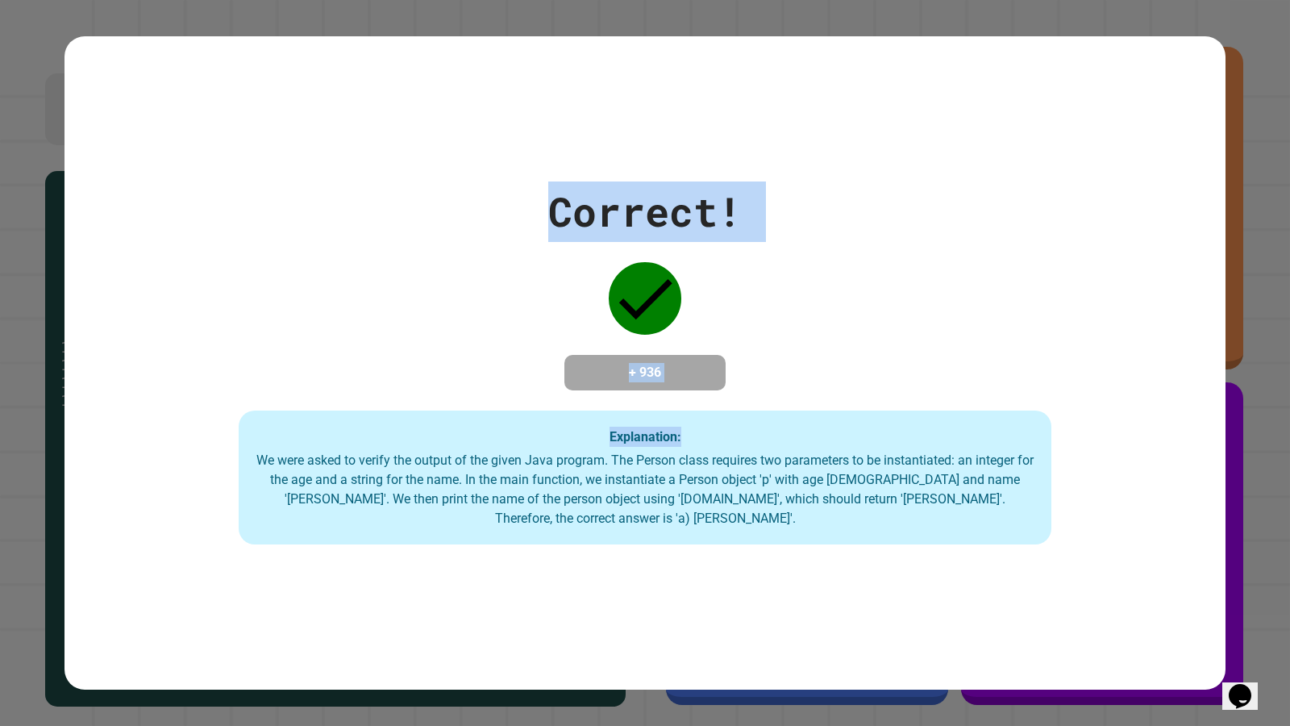
drag, startPoint x: 805, startPoint y: 367, endPoint x: 1270, endPoint y: 0, distance: 592.6
drag, startPoint x: 1270, startPoint y: 0, endPoint x: 10, endPoint y: 0, distance: 1260.4
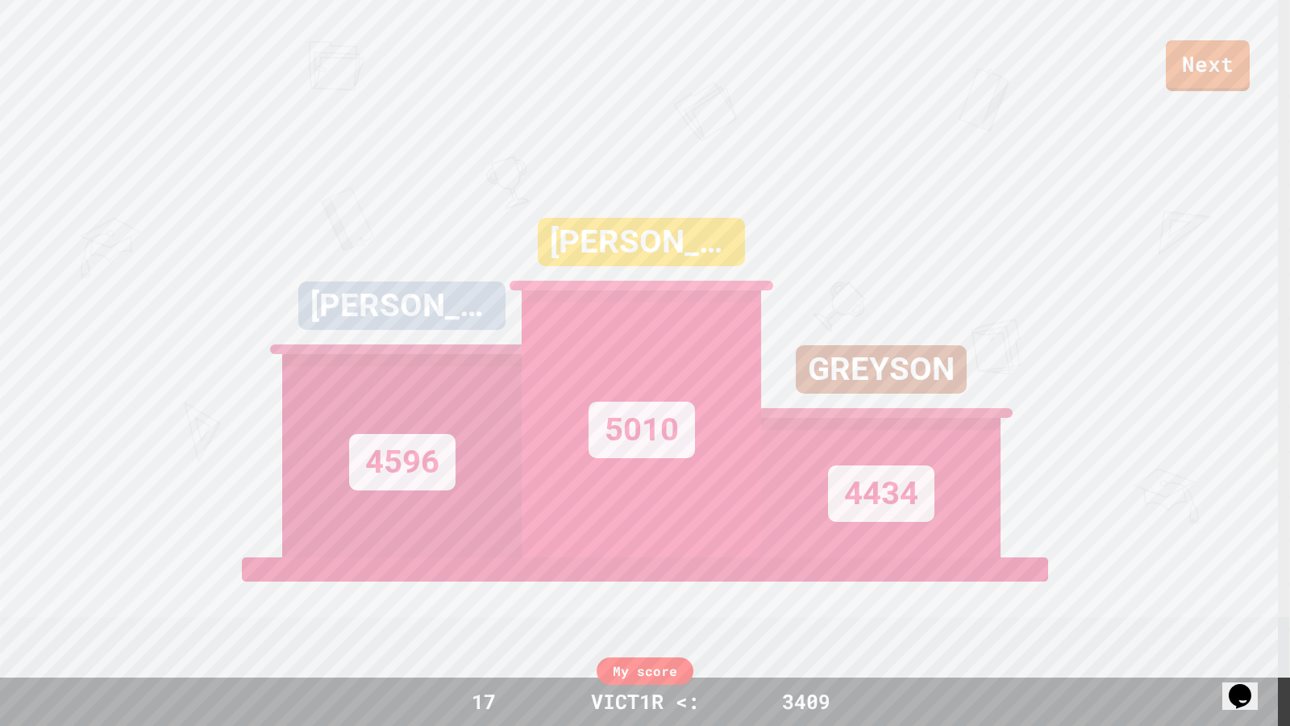
drag, startPoint x: 4, startPoint y: 0, endPoint x: 0, endPoint y: 10, distance: 10.5
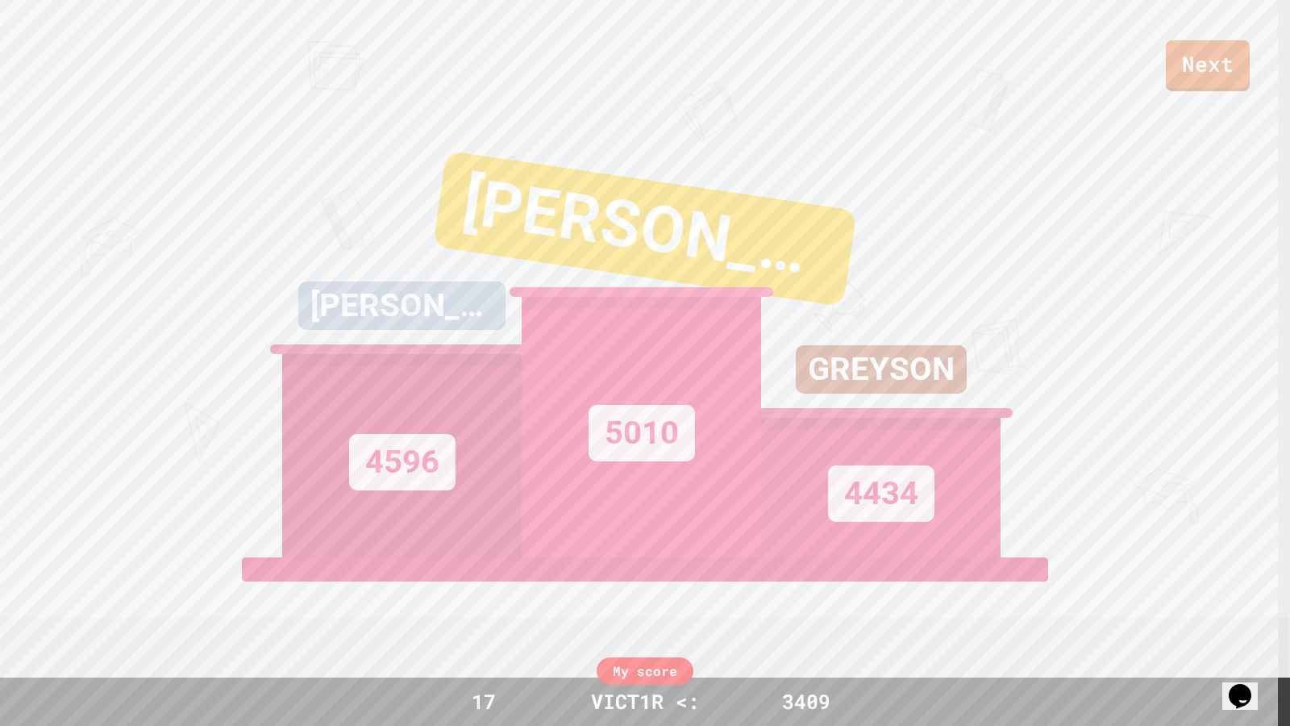
drag, startPoint x: 0, startPoint y: 10, endPoint x: 0, endPoint y: 0, distance: 9.7
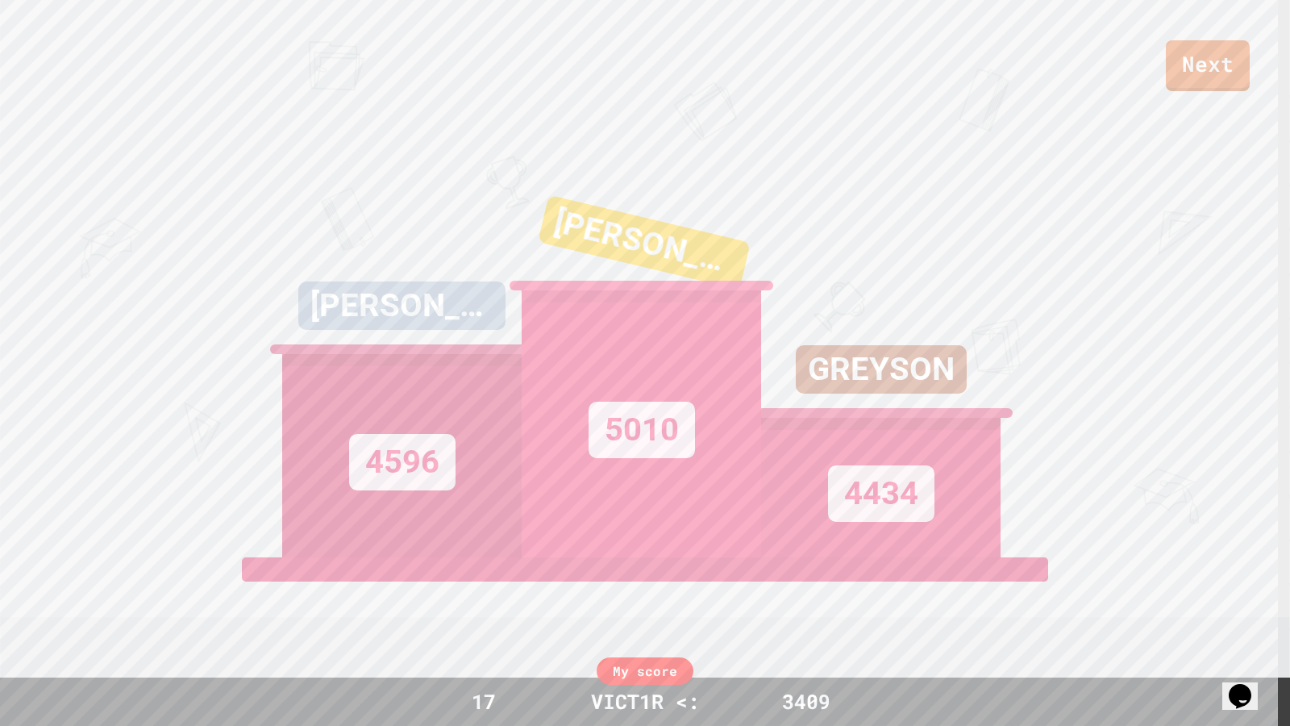
drag, startPoint x: 0, startPoint y: 0, endPoint x: 1289, endPoint y: 0, distance: 1289.4
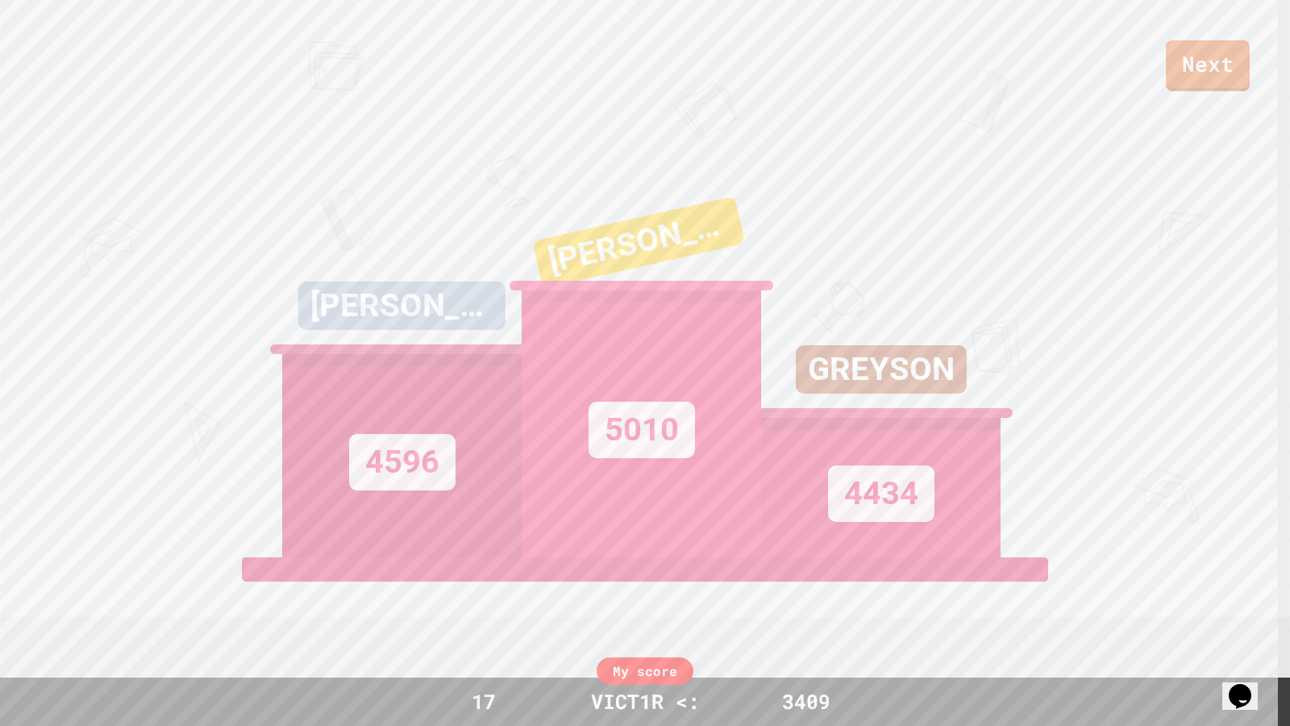
drag, startPoint x: 1289, startPoint y: 0, endPoint x: 0, endPoint y: 0, distance: 1289.4
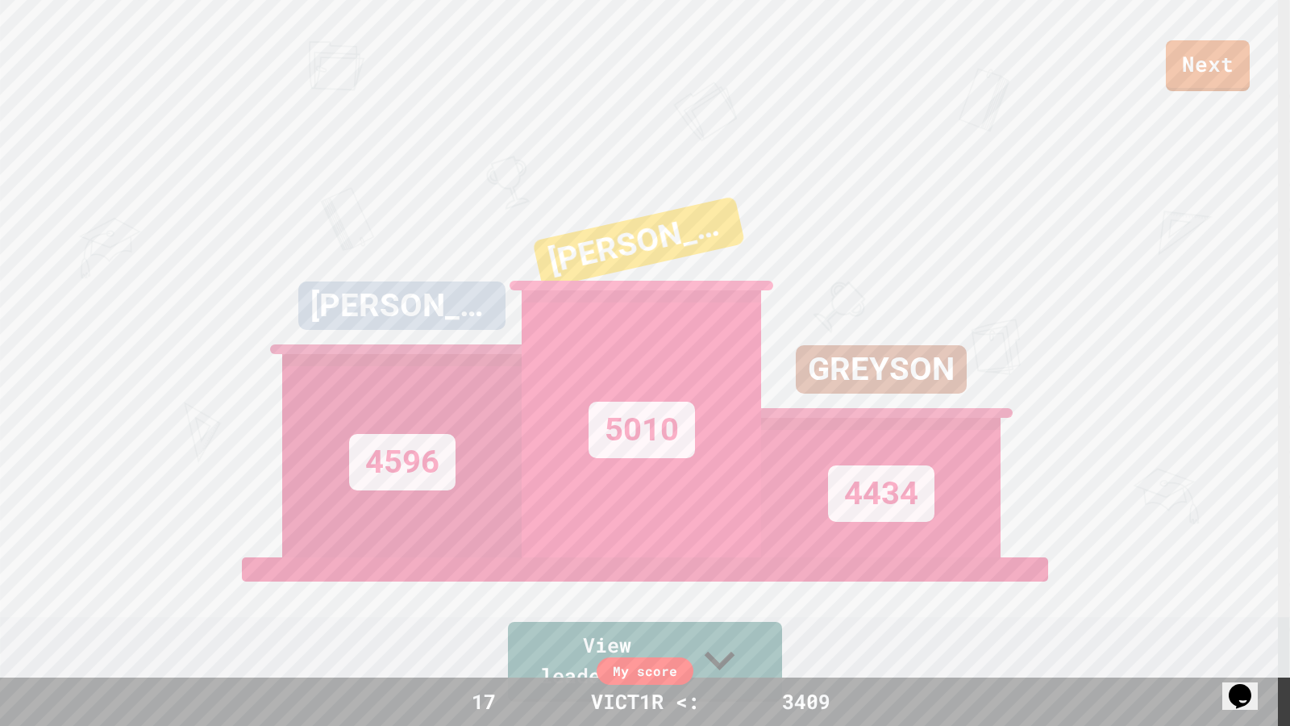
drag, startPoint x: 0, startPoint y: 0, endPoint x: 1289, endPoint y: 0, distance: 1289.4
drag, startPoint x: 1289, startPoint y: 0, endPoint x: 527, endPoint y: 151, distance: 776.8
drag, startPoint x: 527, startPoint y: 151, endPoint x: 0, endPoint y: 0, distance: 548.5
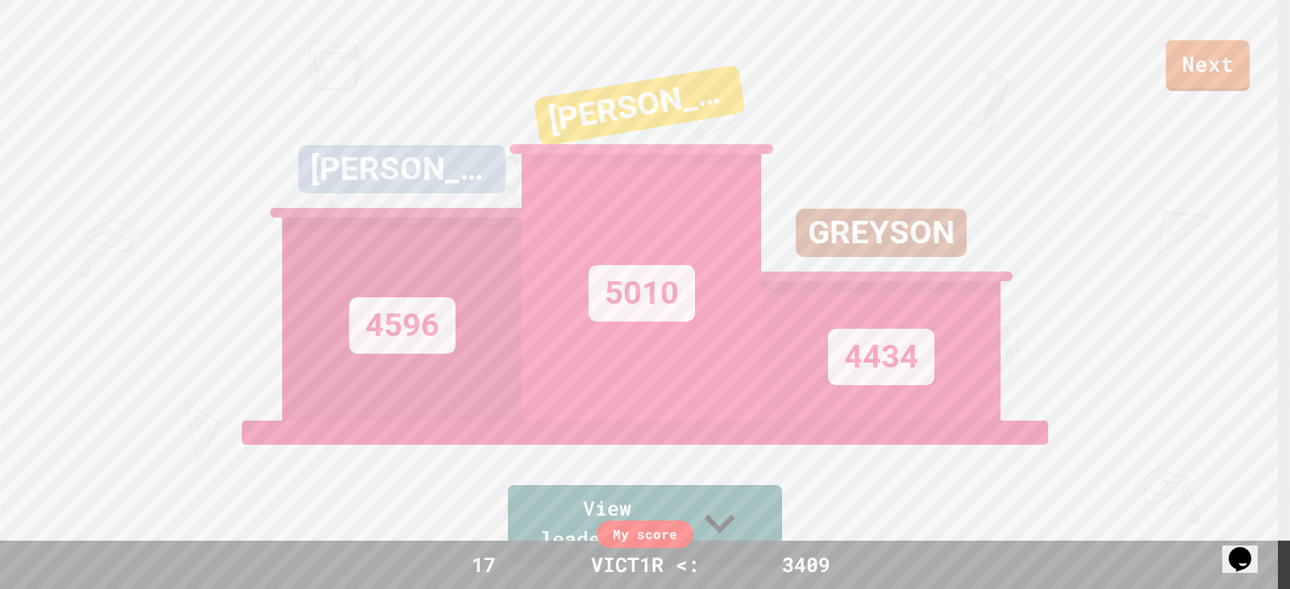
click at [1247, 55] on div "Next" at bounding box center [645, 45] width 1290 height 91
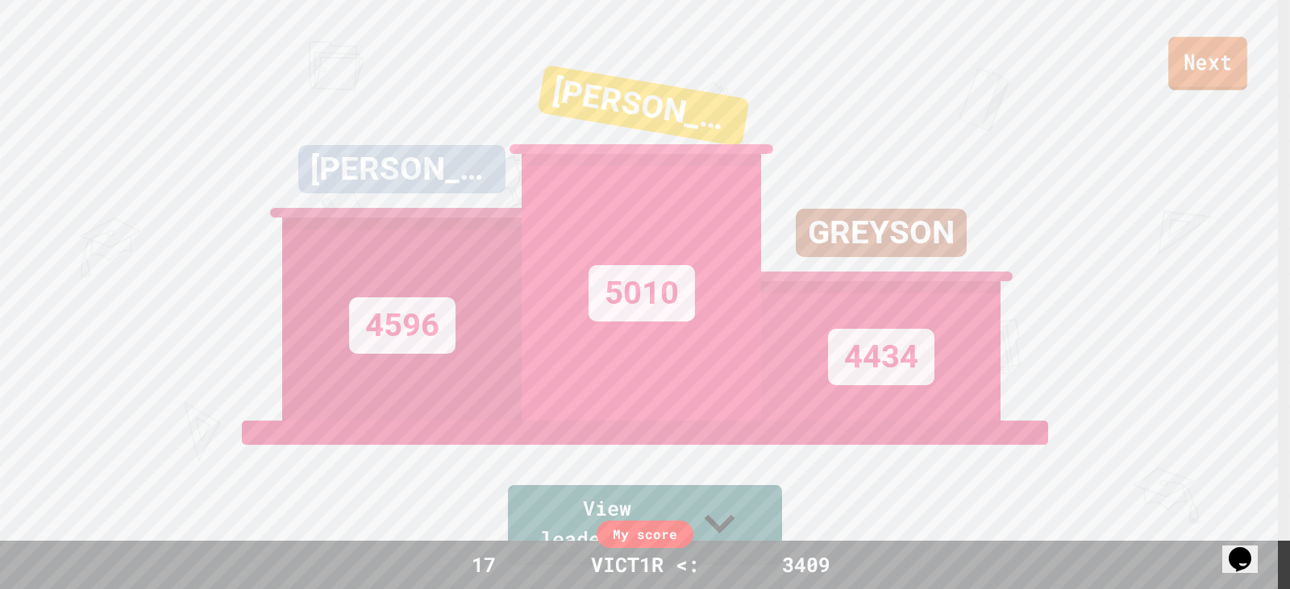
click at [1222, 40] on link "Next" at bounding box center [1207, 63] width 79 height 53
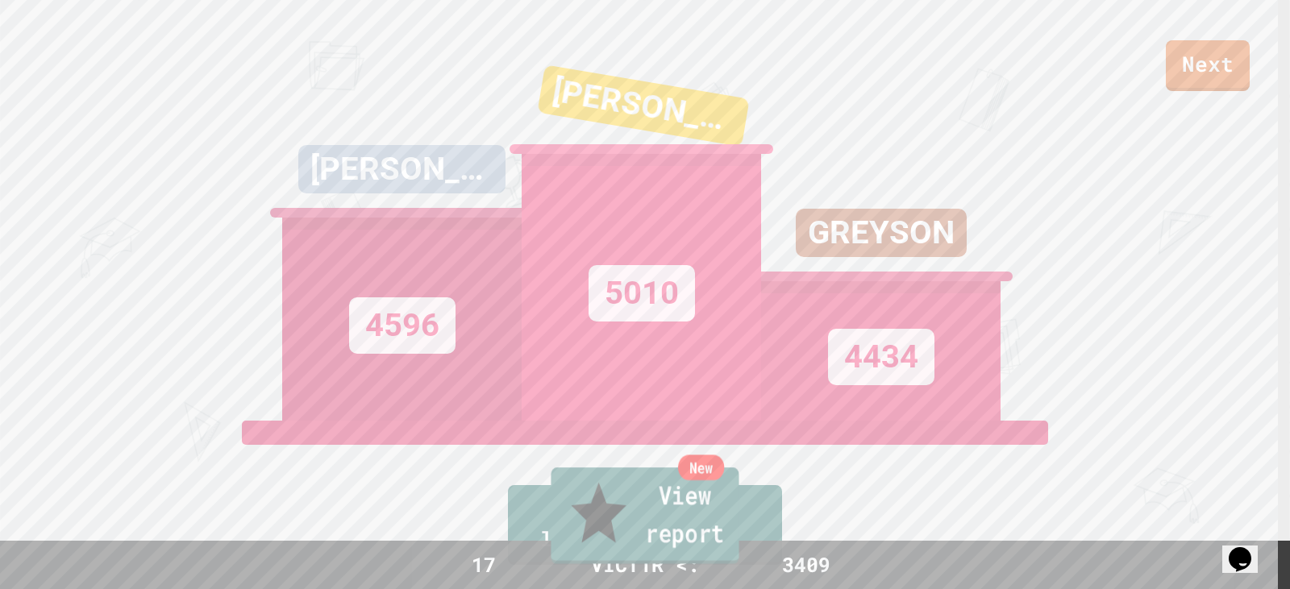
click at [700, 536] on link "New View report" at bounding box center [645, 516] width 188 height 97
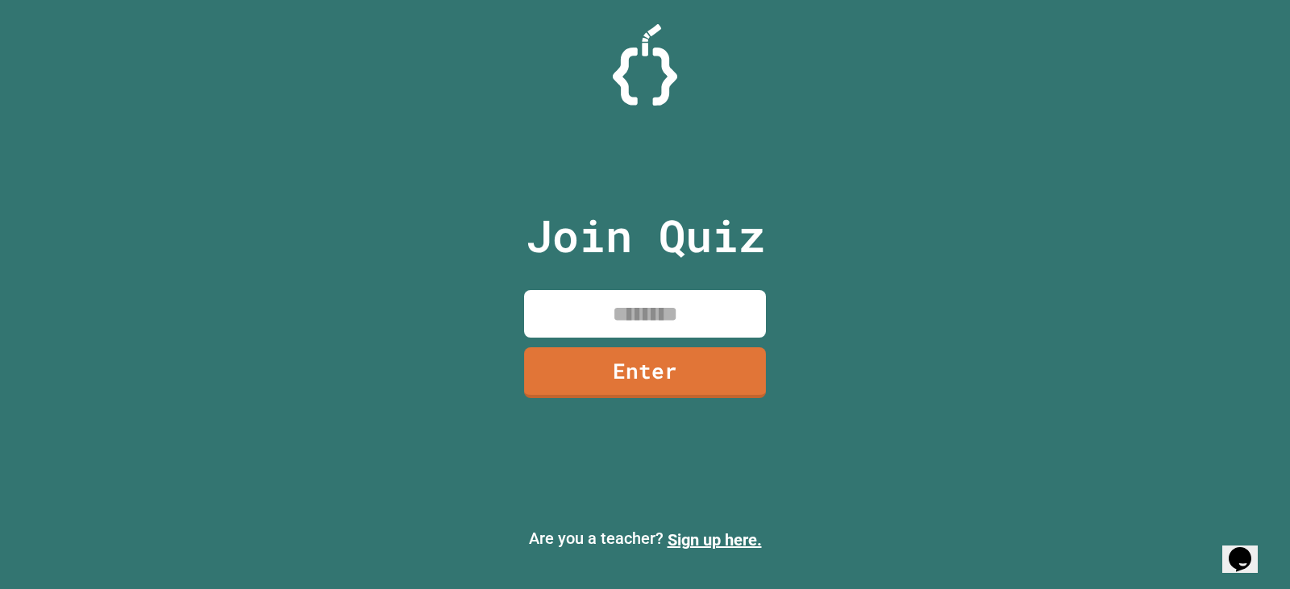
click at [631, 319] on input at bounding box center [645, 314] width 242 height 48
